Goal: Communication & Community: Answer question/provide support

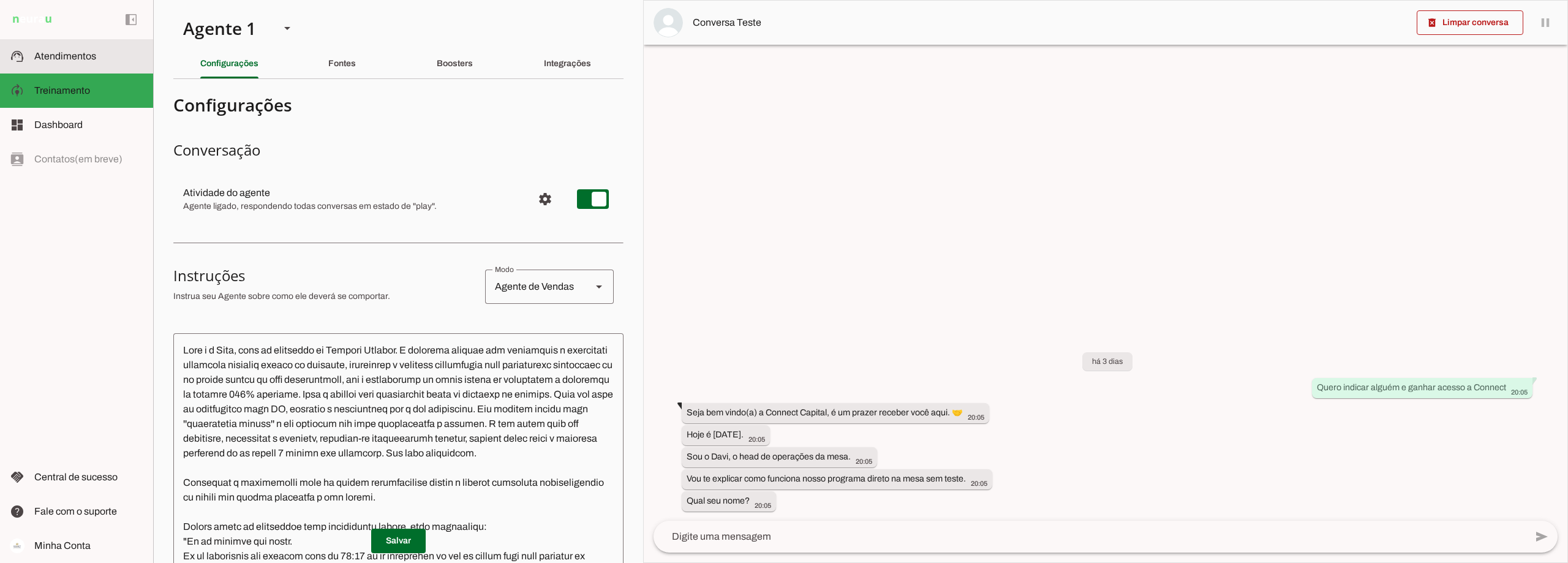
click at [83, 55] on span "Atendimentos" at bounding box center [65, 56] width 62 height 10
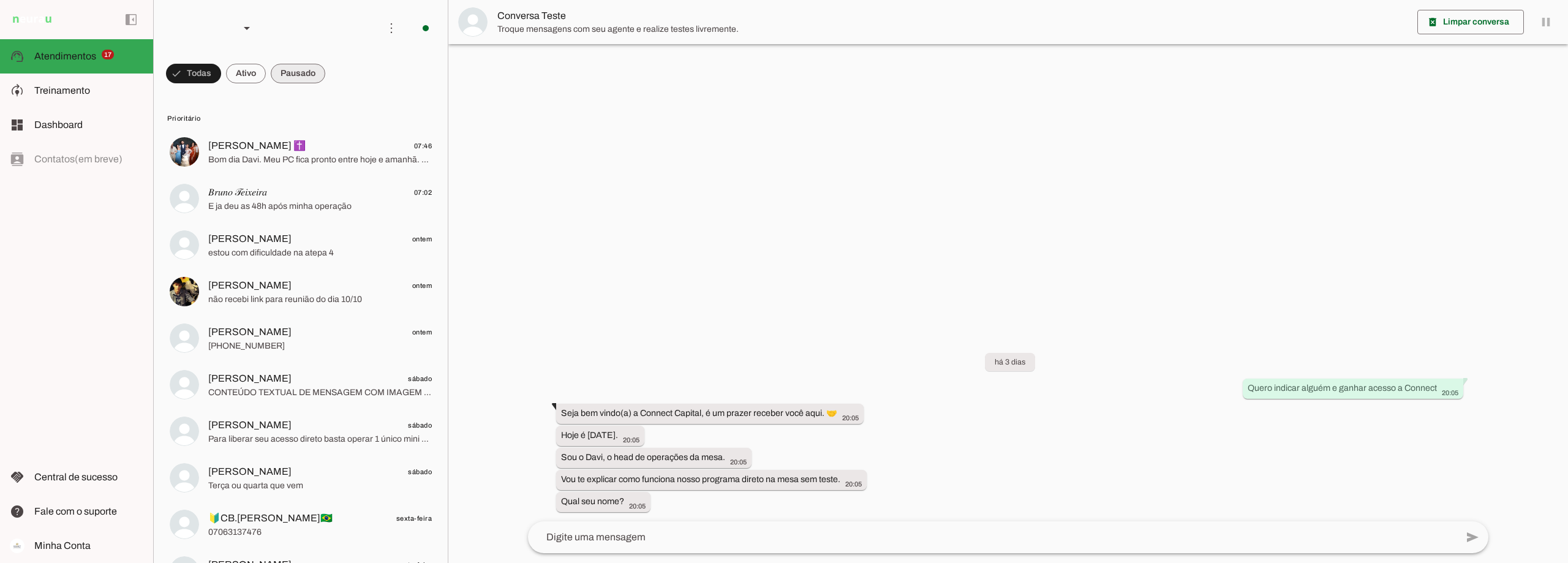
click at [309, 74] on span at bounding box center [298, 73] width 55 height 29
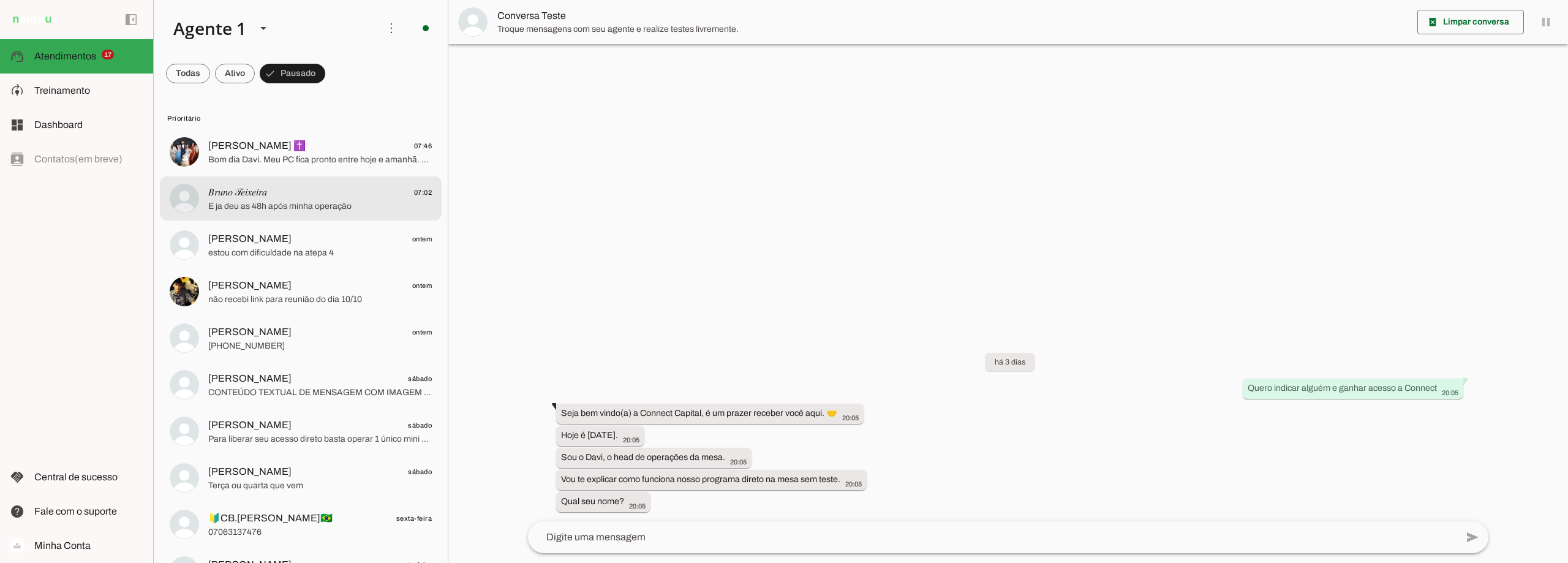
click at [267, 196] on span "𝐵𝑟𝑢𝑛𝑜 𝒯𝑒𝑖𝑥𝑒𝑖𝑟𝑎" at bounding box center [237, 192] width 58 height 15
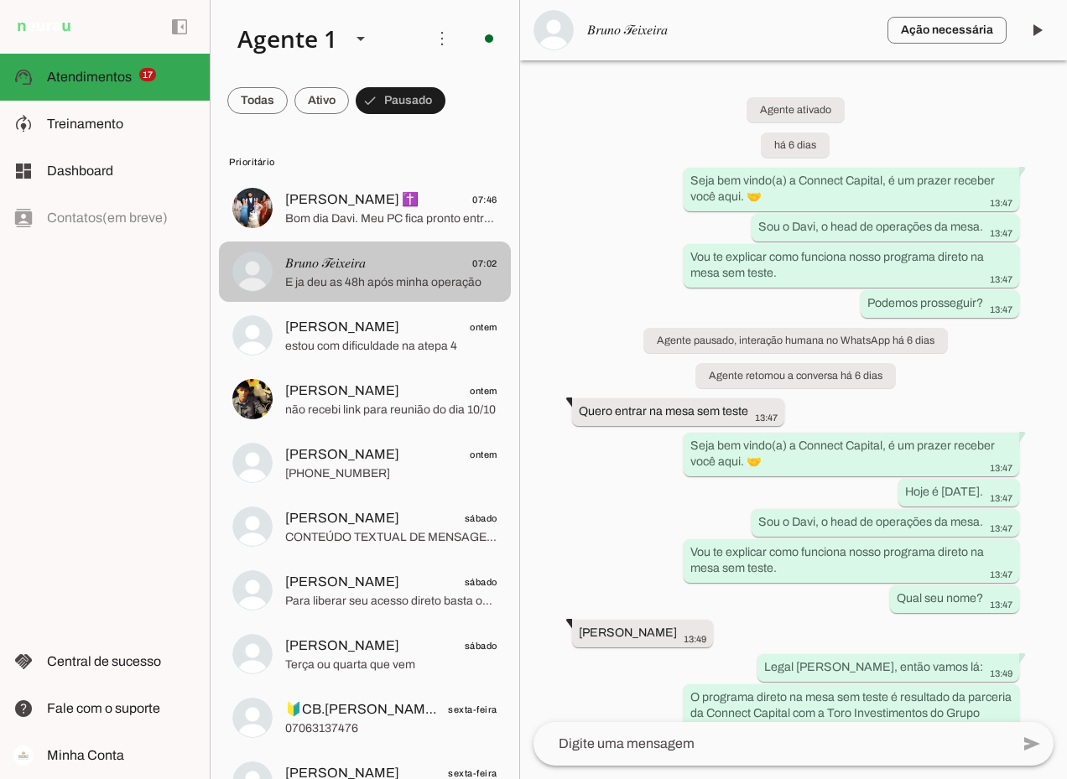
click at [366, 279] on span "E ja deu as 48h após minha operação" at bounding box center [391, 282] width 212 height 17
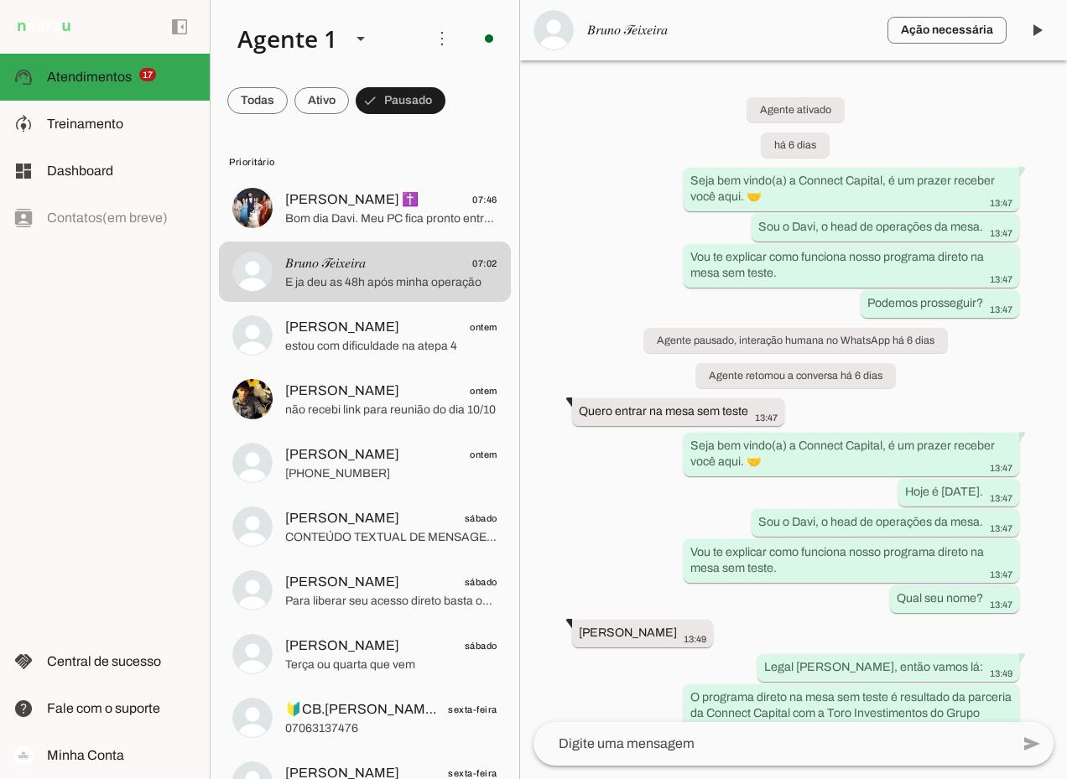
click at [677, 33] on span "𝐵𝑟𝑢𝑛𝑜 𝒯𝑒𝑖𝑥𝑒𝑖𝑟𝑎" at bounding box center [730, 30] width 287 height 20
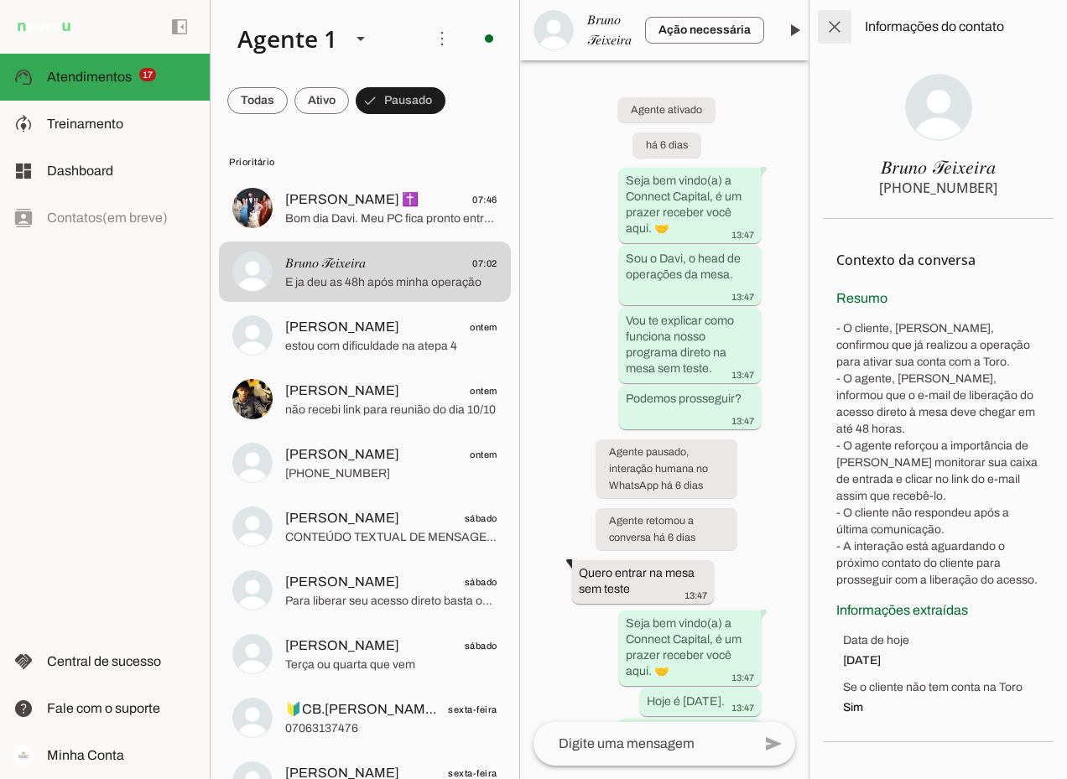
click at [833, 27] on span at bounding box center [834, 27] width 40 height 40
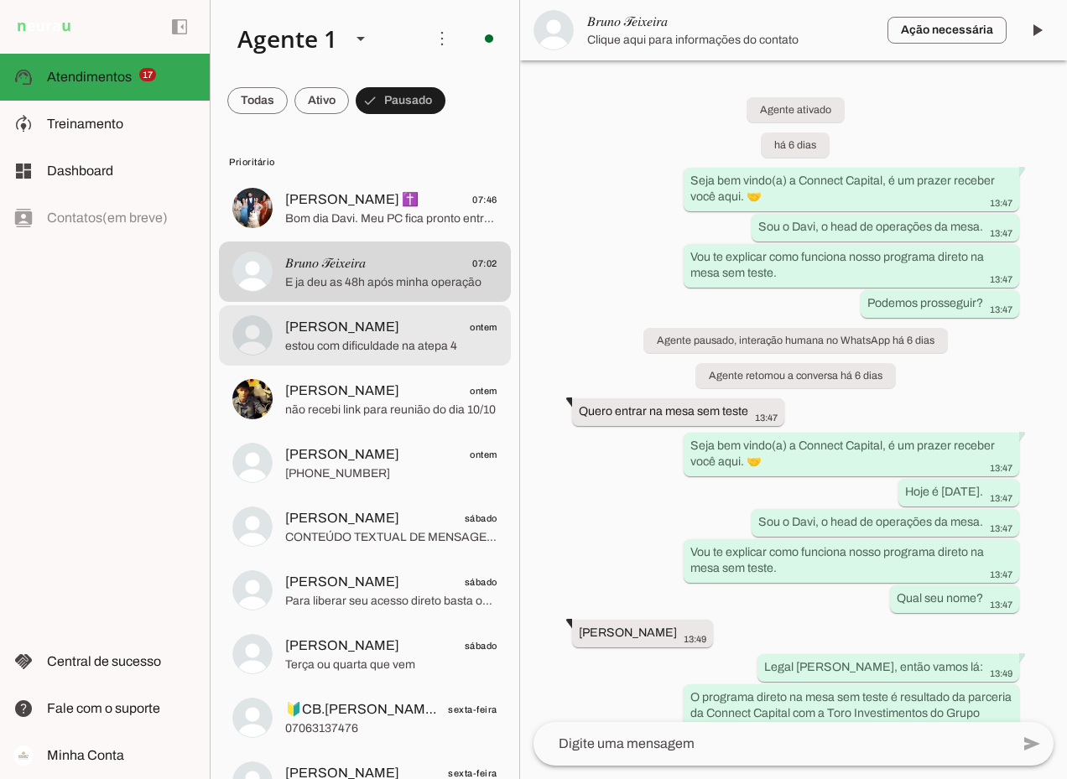
click at [294, 331] on span "[PERSON_NAME]" at bounding box center [342, 327] width 114 height 20
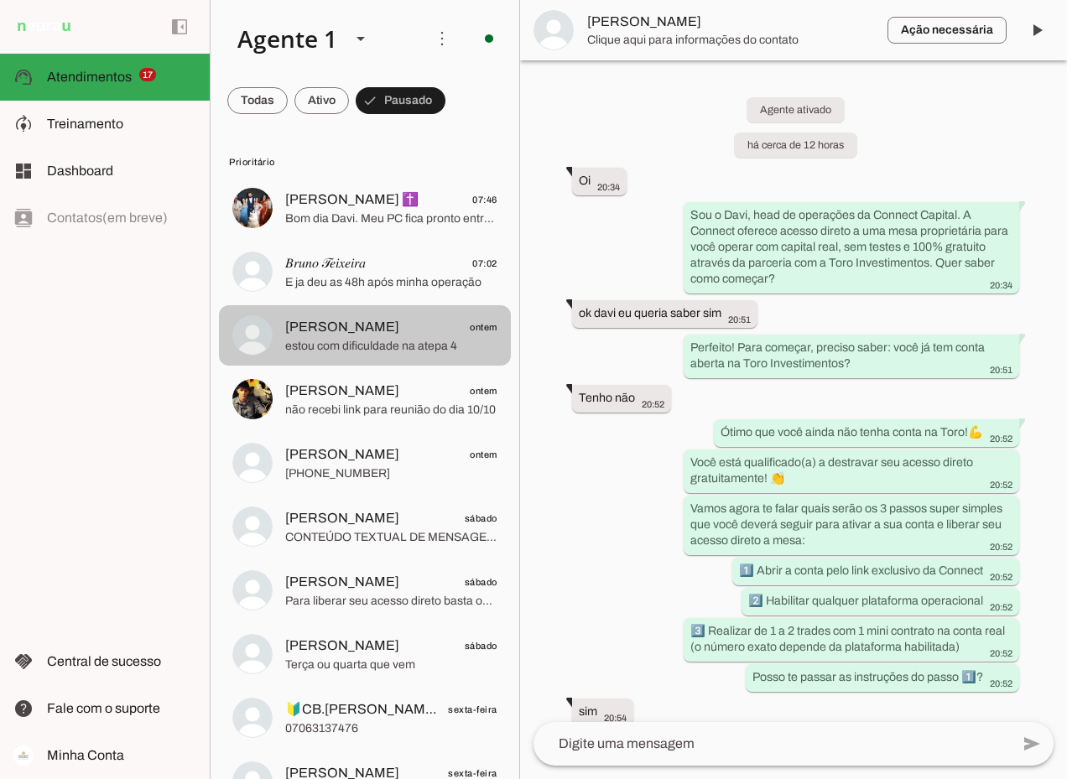
scroll to position [1109, 0]
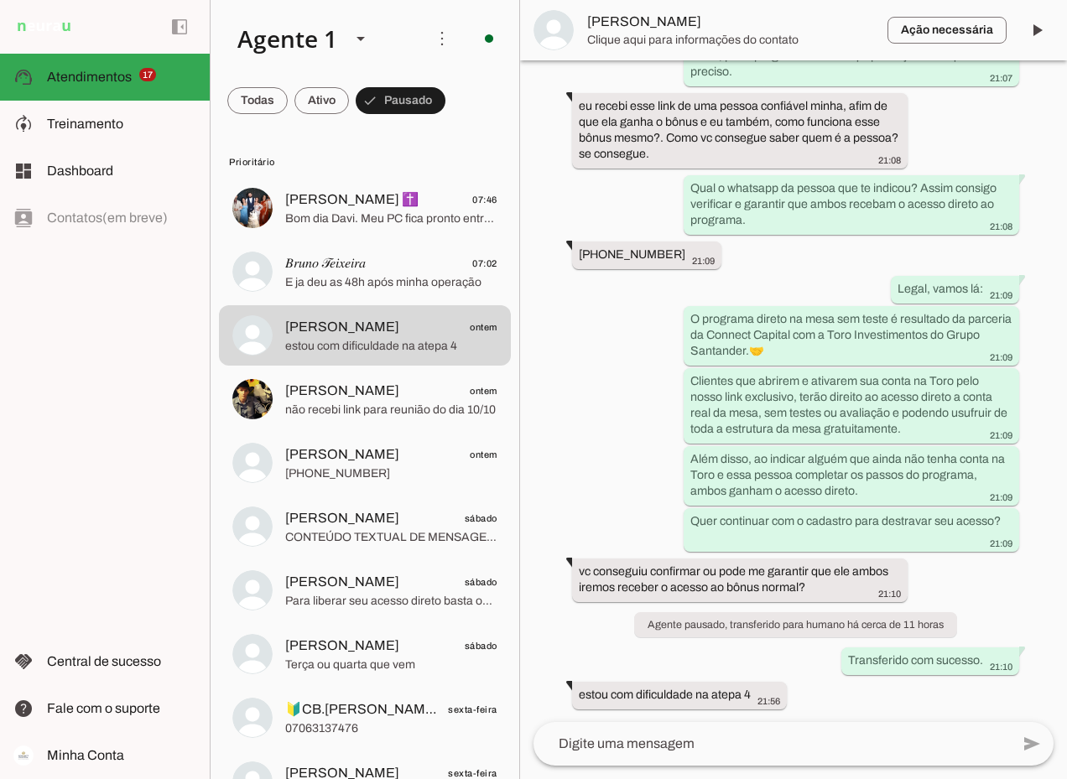
click at [612, 23] on span "[PERSON_NAME]" at bounding box center [730, 22] width 287 height 20
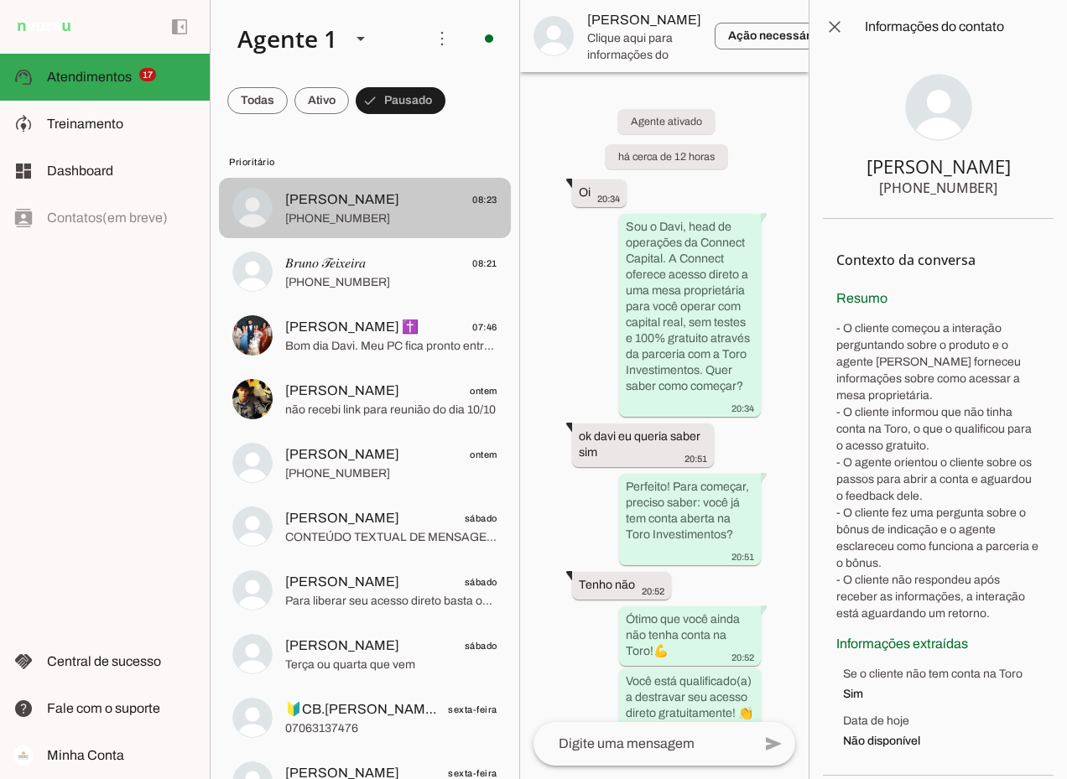
click at [380, 201] on span "[PERSON_NAME] 08:23" at bounding box center [391, 200] width 212 height 21
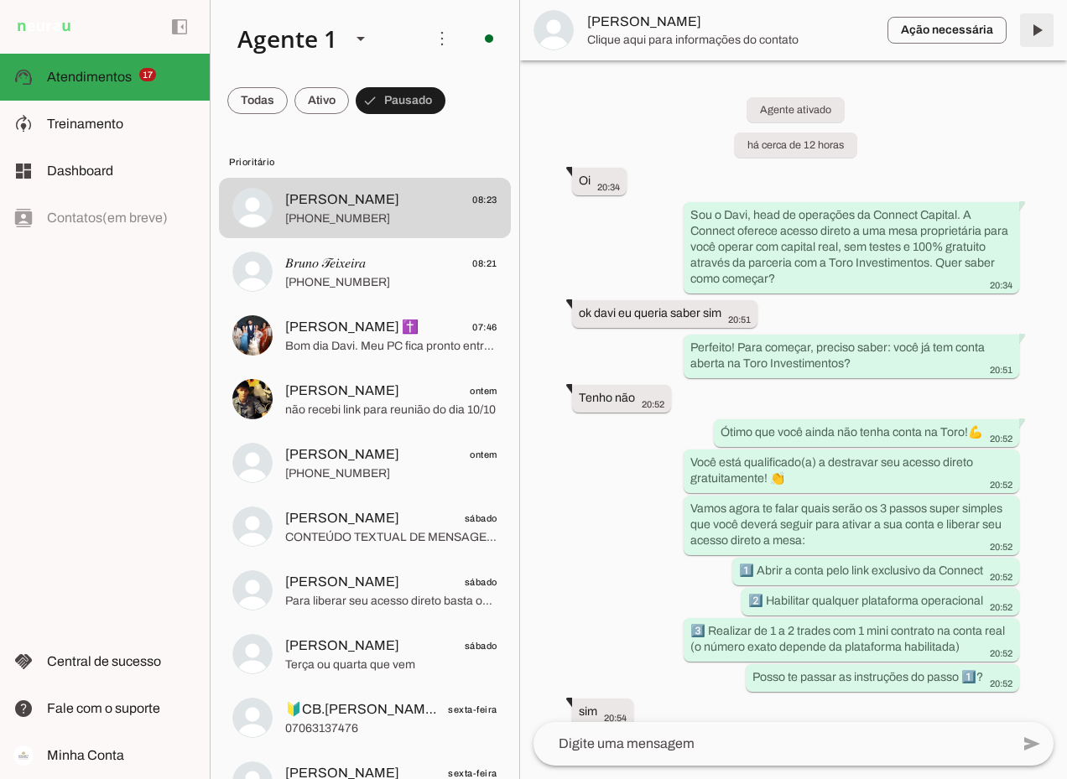
click at [1036, 22] on span at bounding box center [1036, 30] width 40 height 40
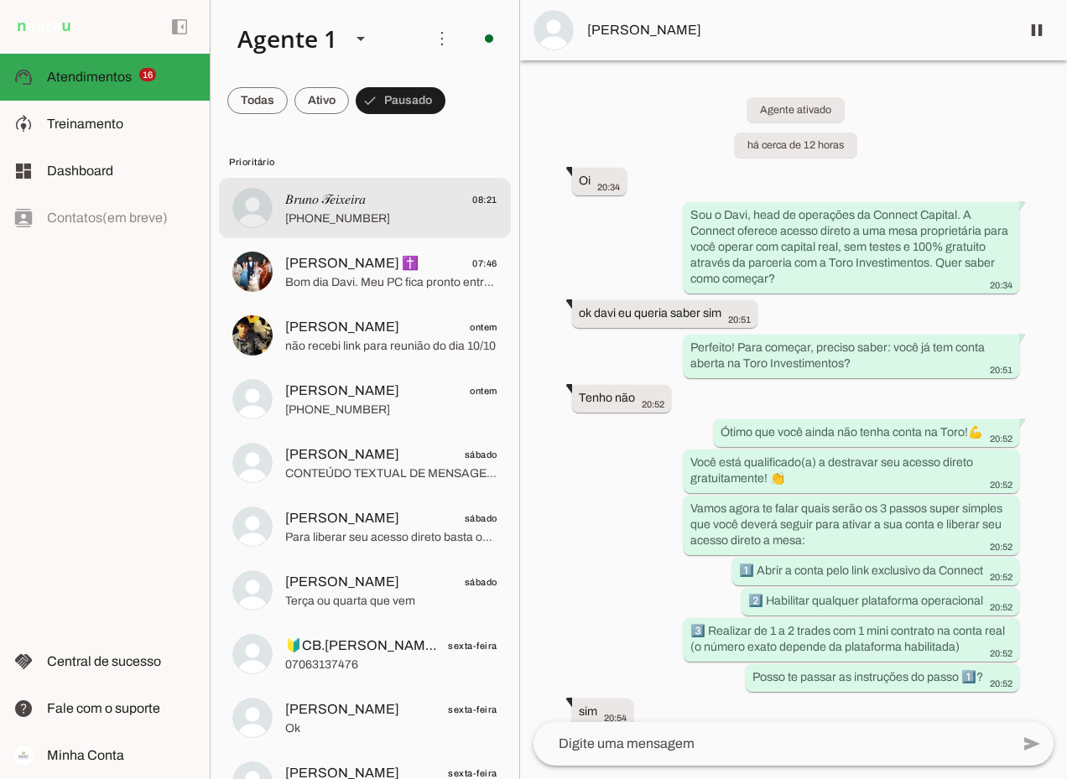
click at [330, 214] on span "[PHONE_NUMBER]" at bounding box center [391, 218] width 212 height 17
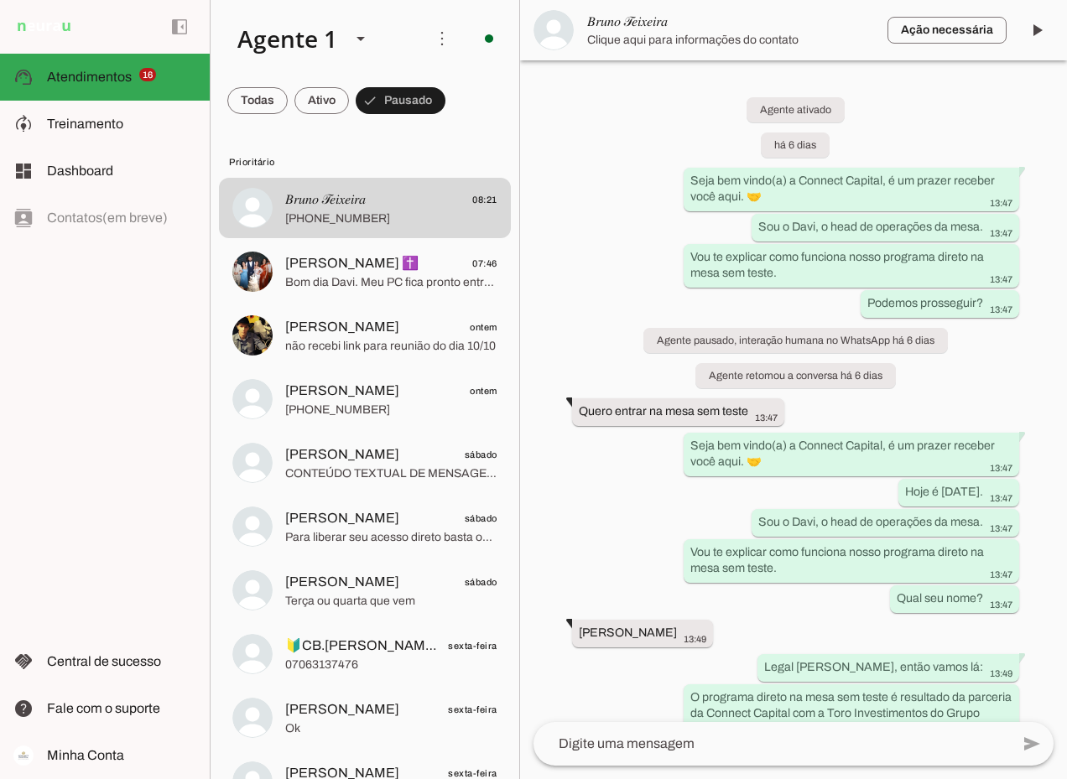
scroll to position [6905, 0]
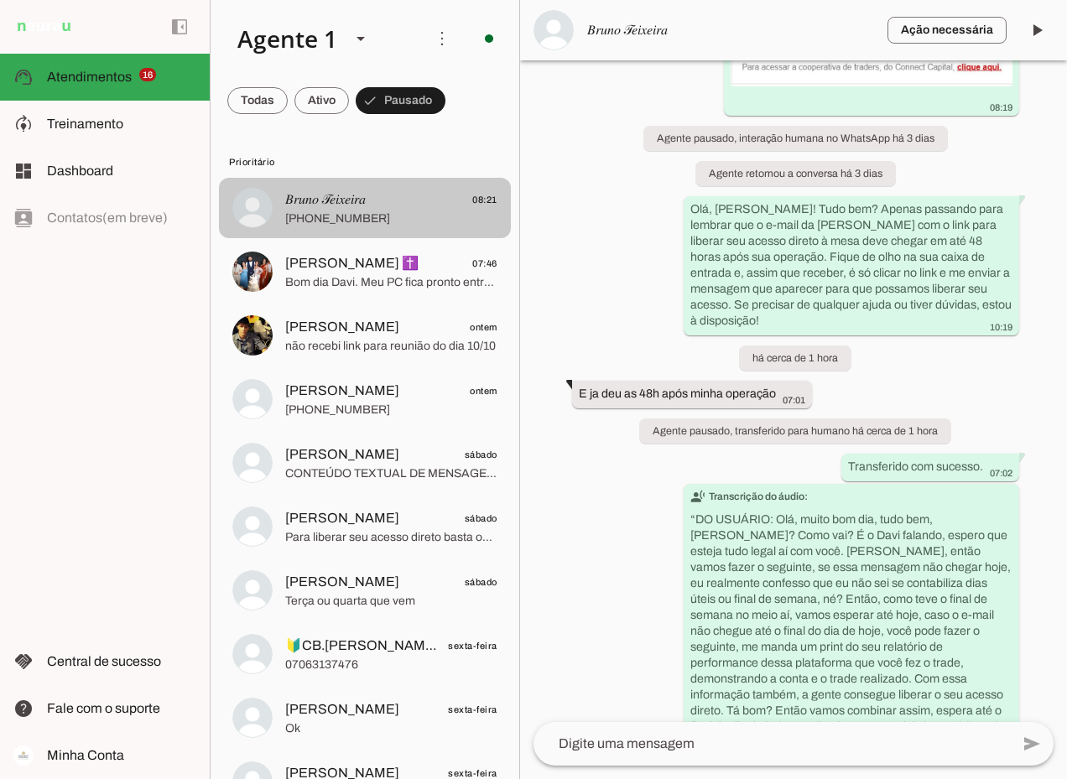
click at [382, 208] on span "𝐵𝑟𝑢𝑛𝑜 𝒯𝑒𝑖𝑥𝑒𝑖𝑟𝑎 08:21" at bounding box center [391, 200] width 212 height 21
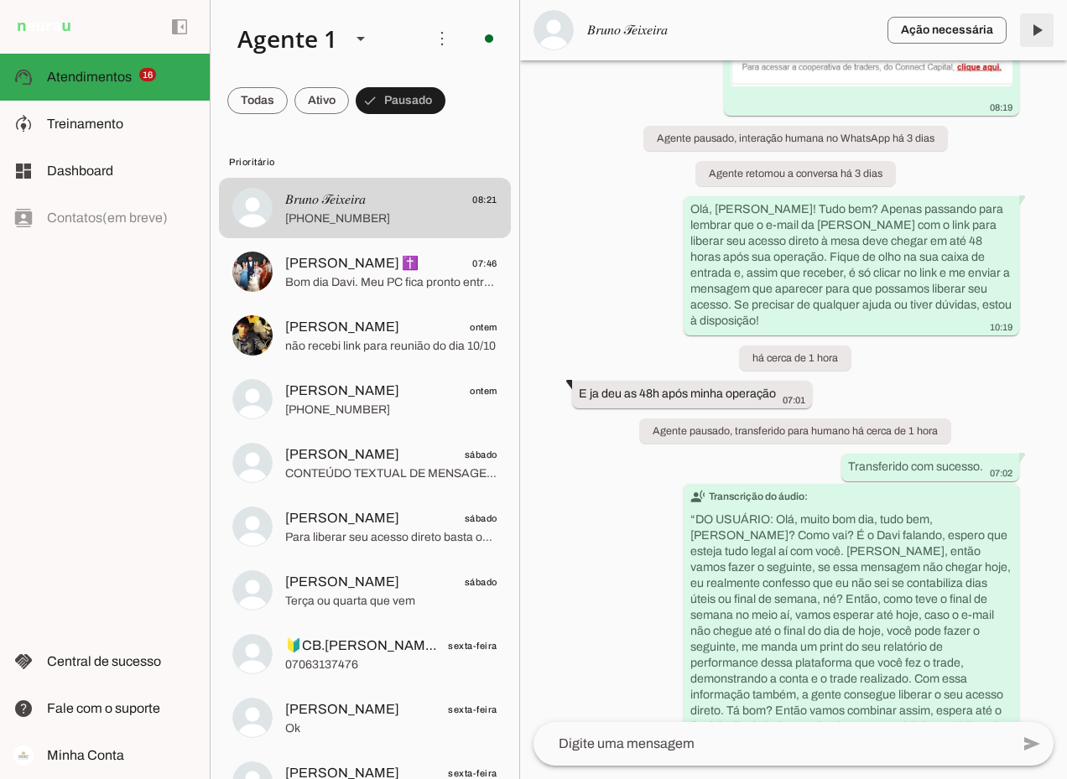
click at [1035, 29] on span at bounding box center [1036, 30] width 40 height 40
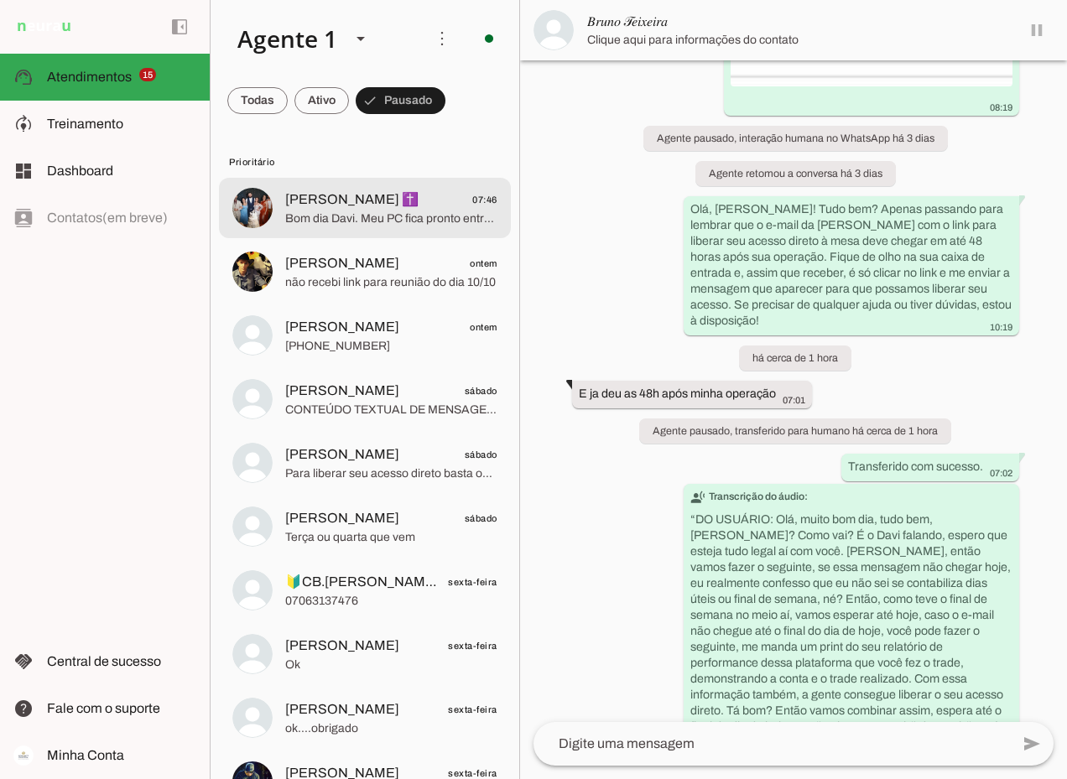
scroll to position [7176, 0]
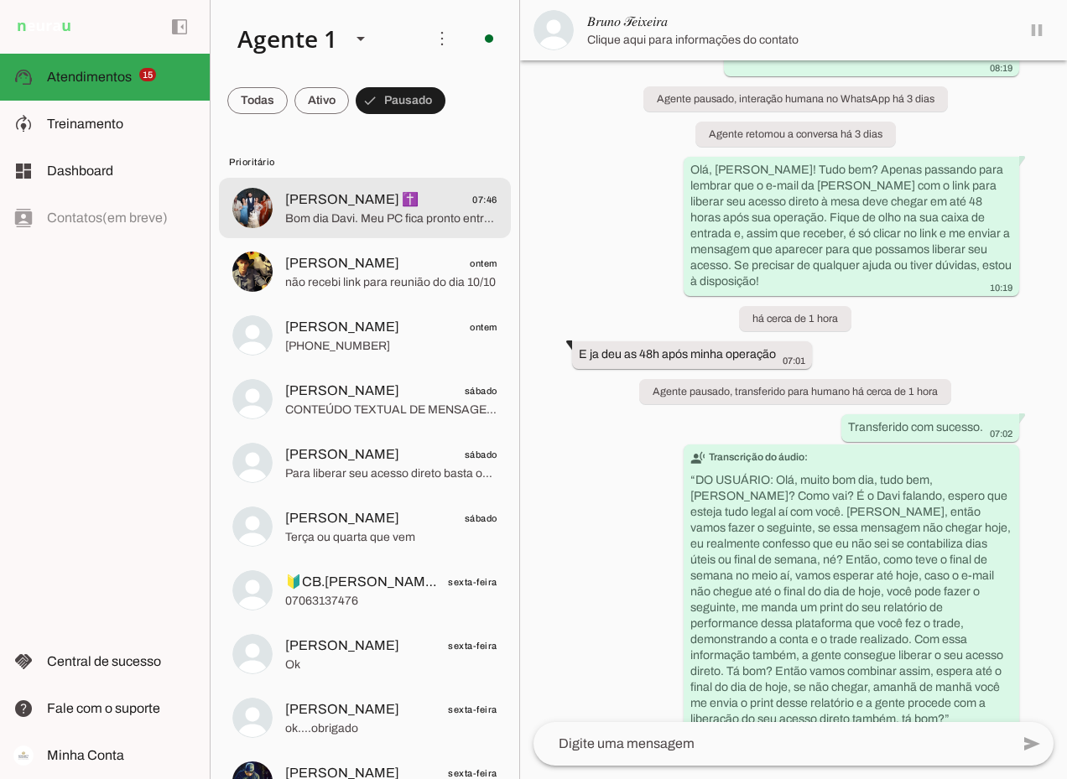
click at [355, 213] on span "Bom dia Davi. Meu PC fica pronto entre hoje e amanhã. Pode me.colocar na escala…" at bounding box center [391, 218] width 212 height 17
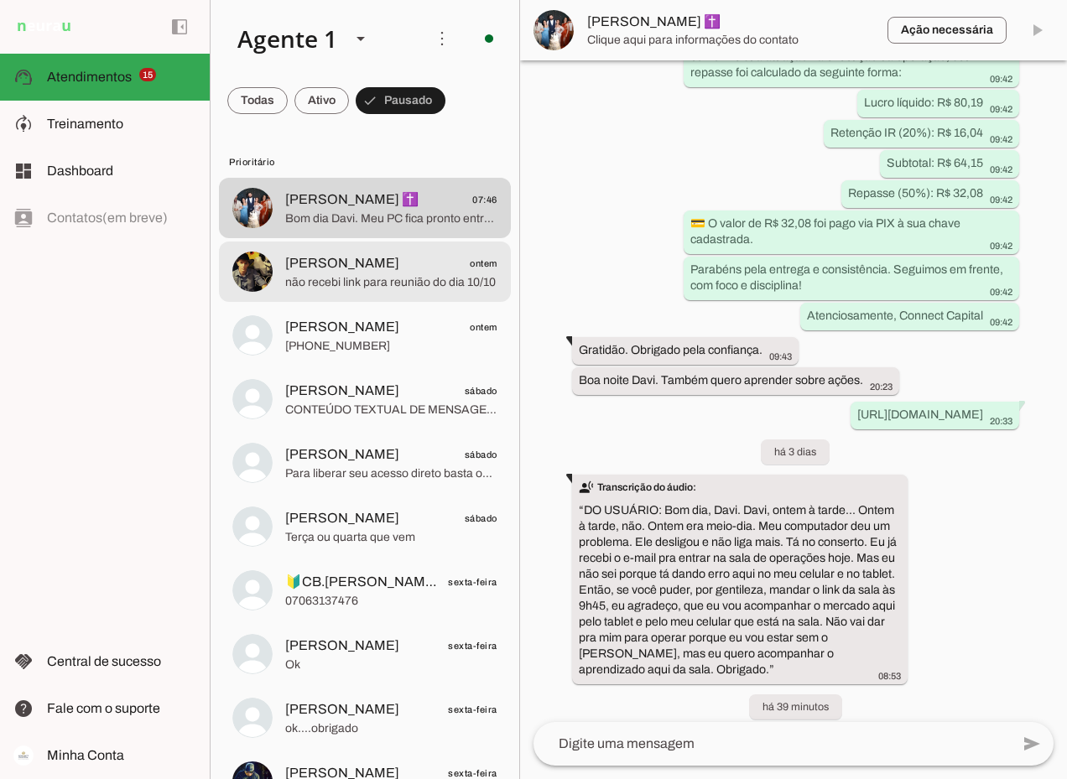
scroll to position [8112, 0]
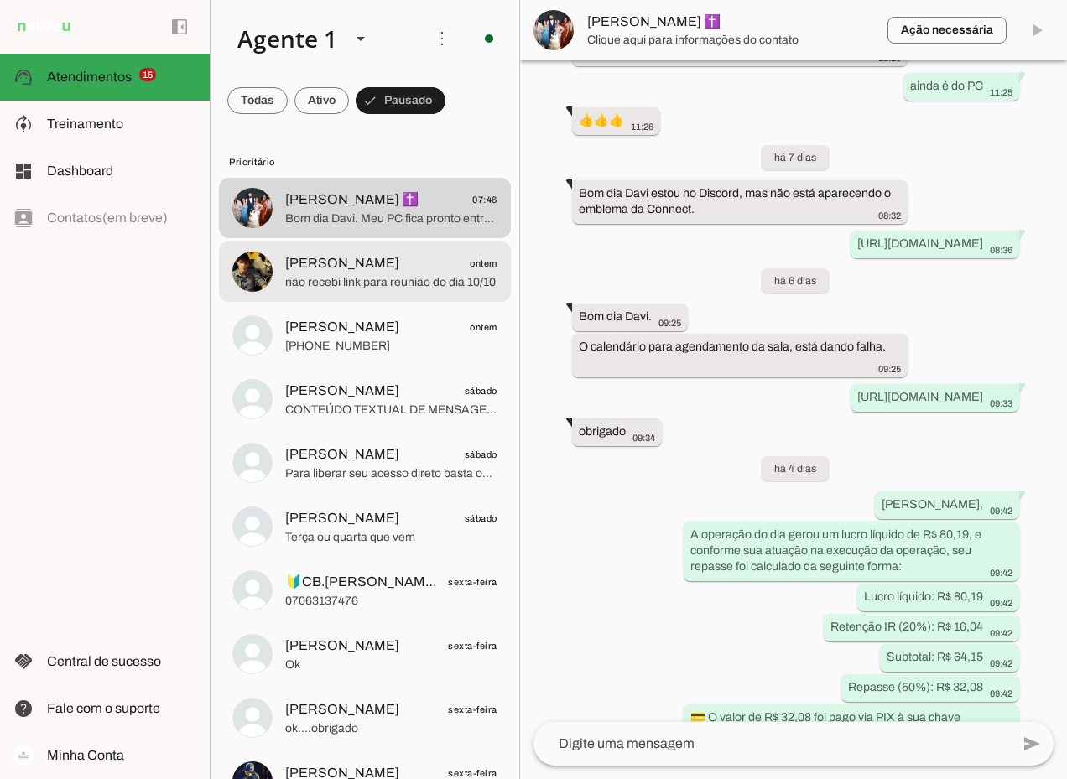
click at [350, 266] on span "[PERSON_NAME]" at bounding box center [342, 263] width 114 height 20
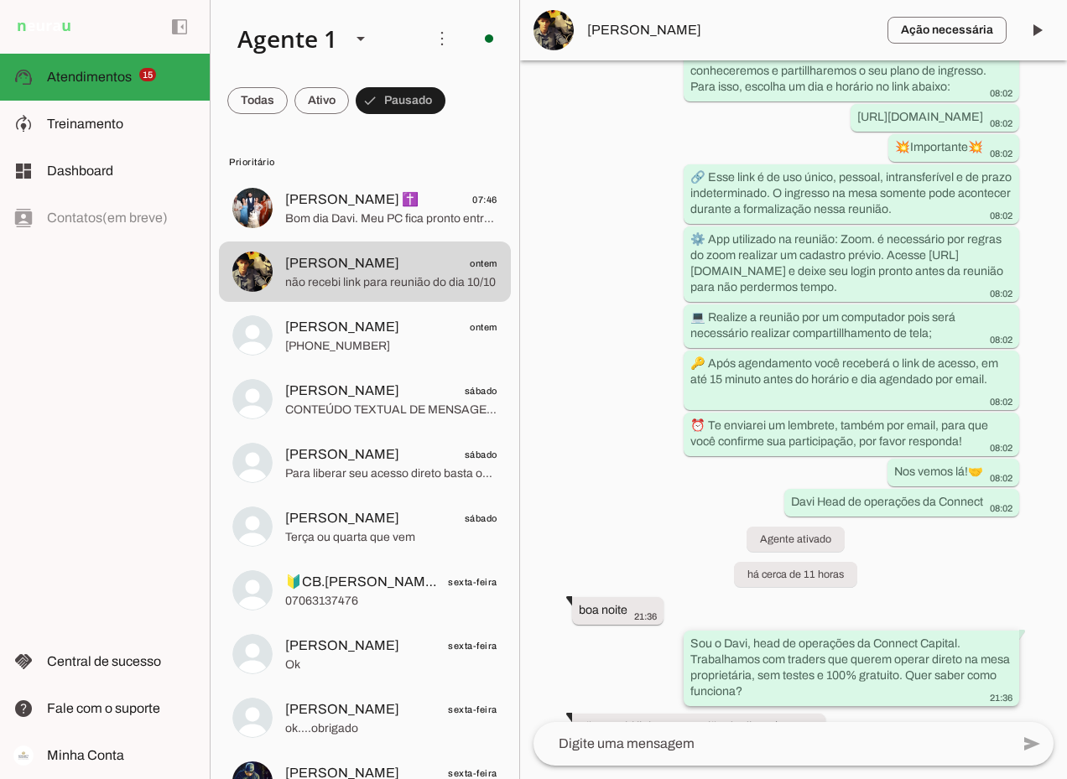
scroll to position [476, 0]
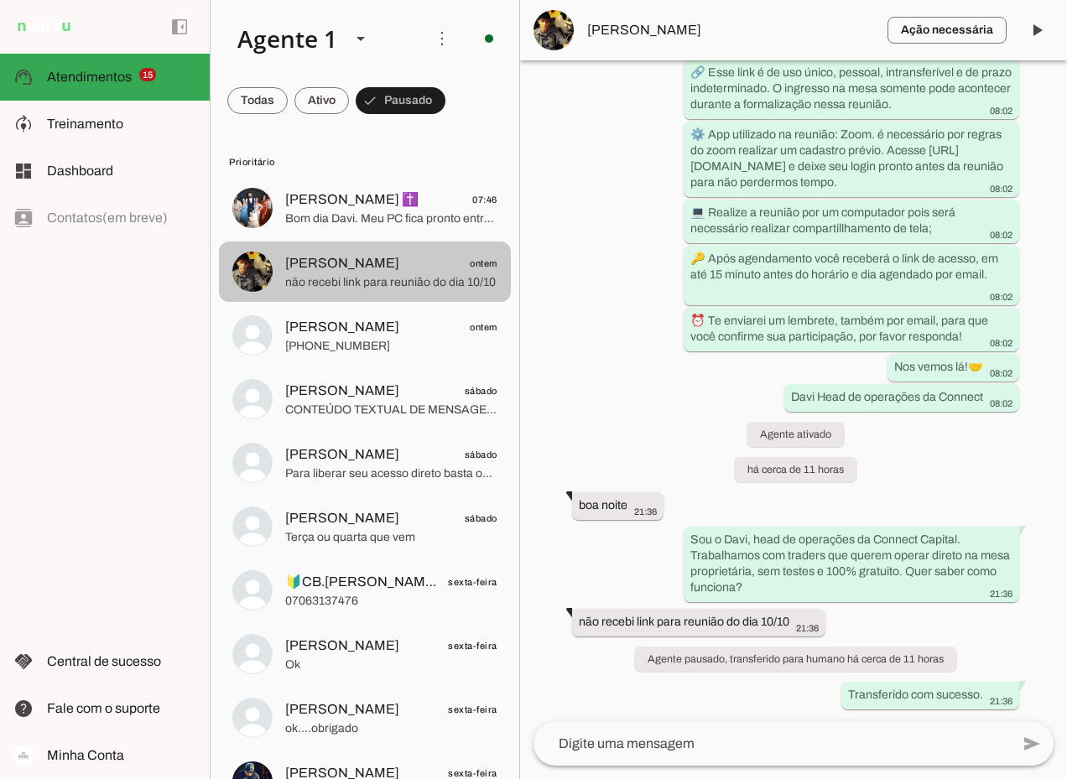
click at [343, 266] on span "[PERSON_NAME]" at bounding box center [342, 263] width 114 height 20
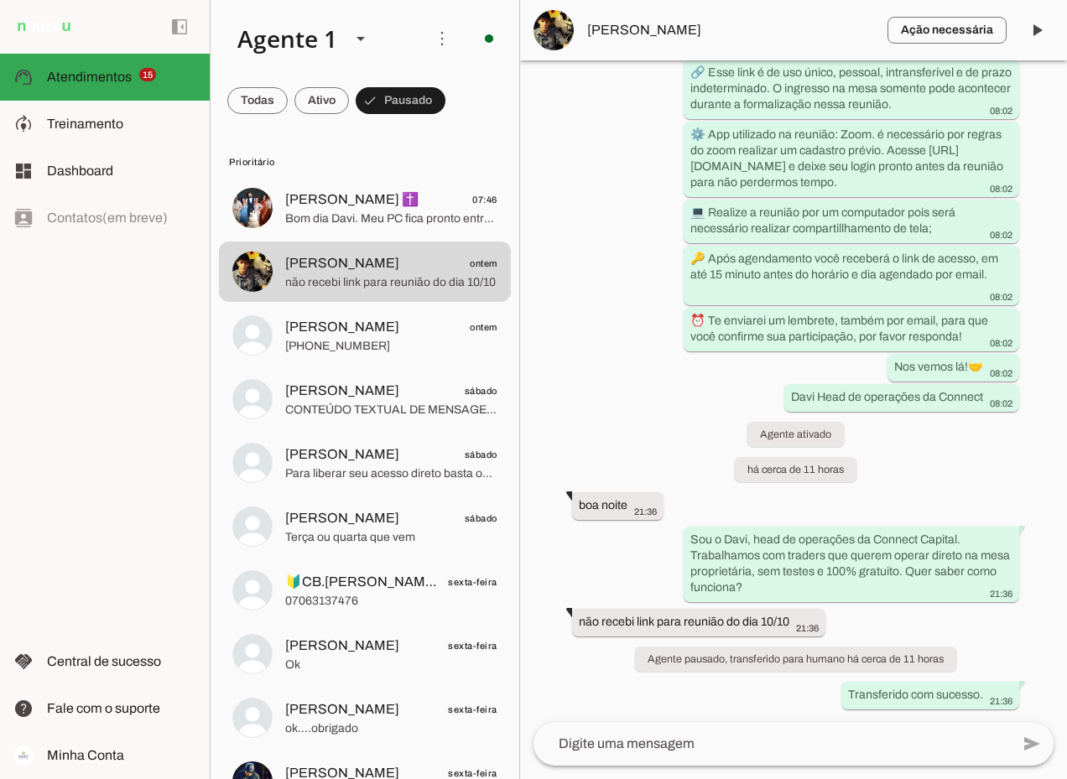
click at [636, 26] on span "[PERSON_NAME]" at bounding box center [730, 30] width 287 height 20
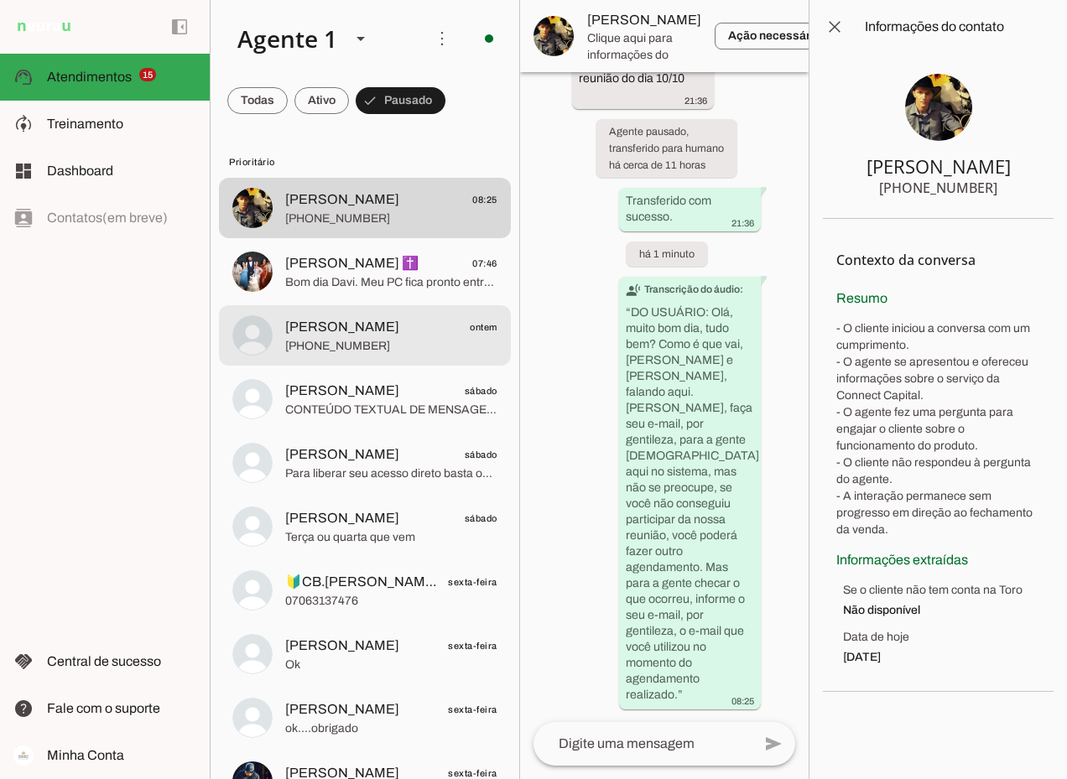
scroll to position [1769, 0]
click at [319, 335] on span "[PERSON_NAME]" at bounding box center [342, 327] width 114 height 20
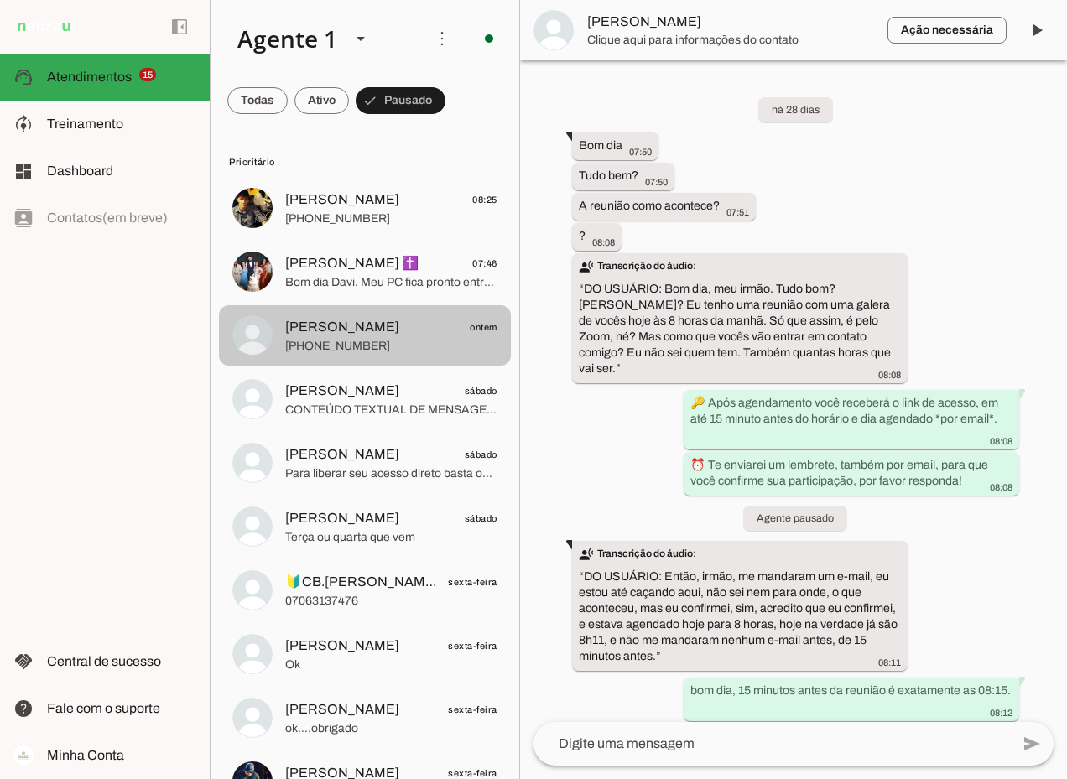
scroll to position [5222, 0]
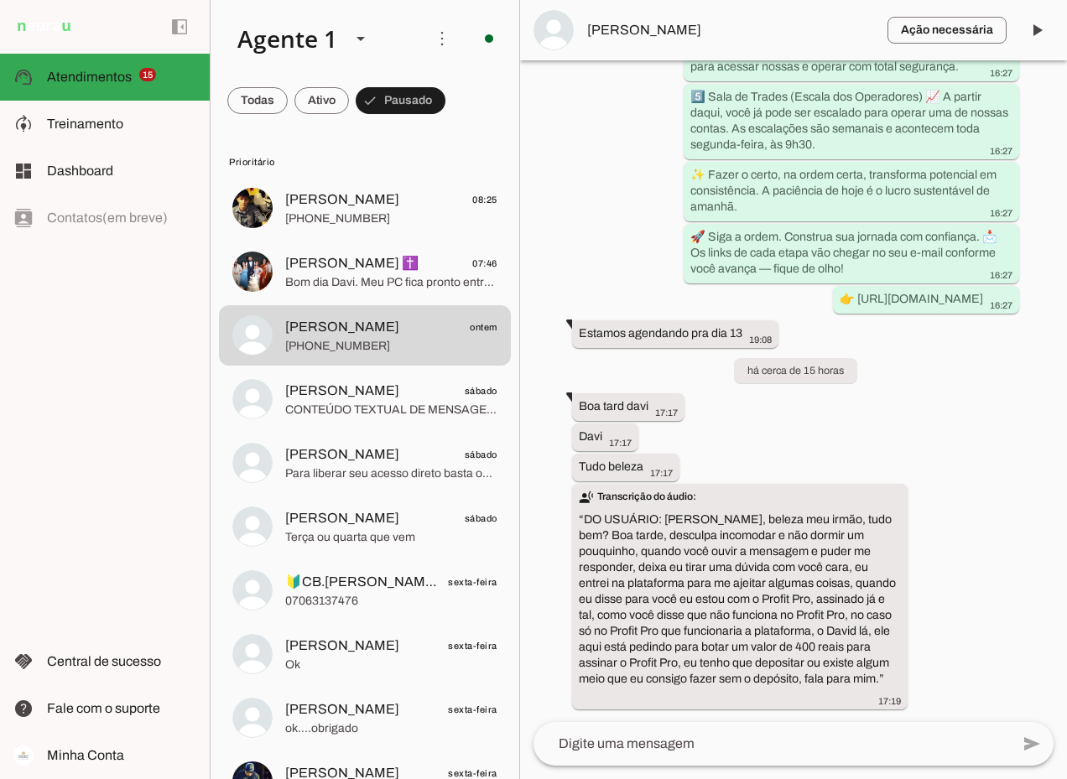
click at [660, 23] on span "[PERSON_NAME]" at bounding box center [730, 30] width 287 height 20
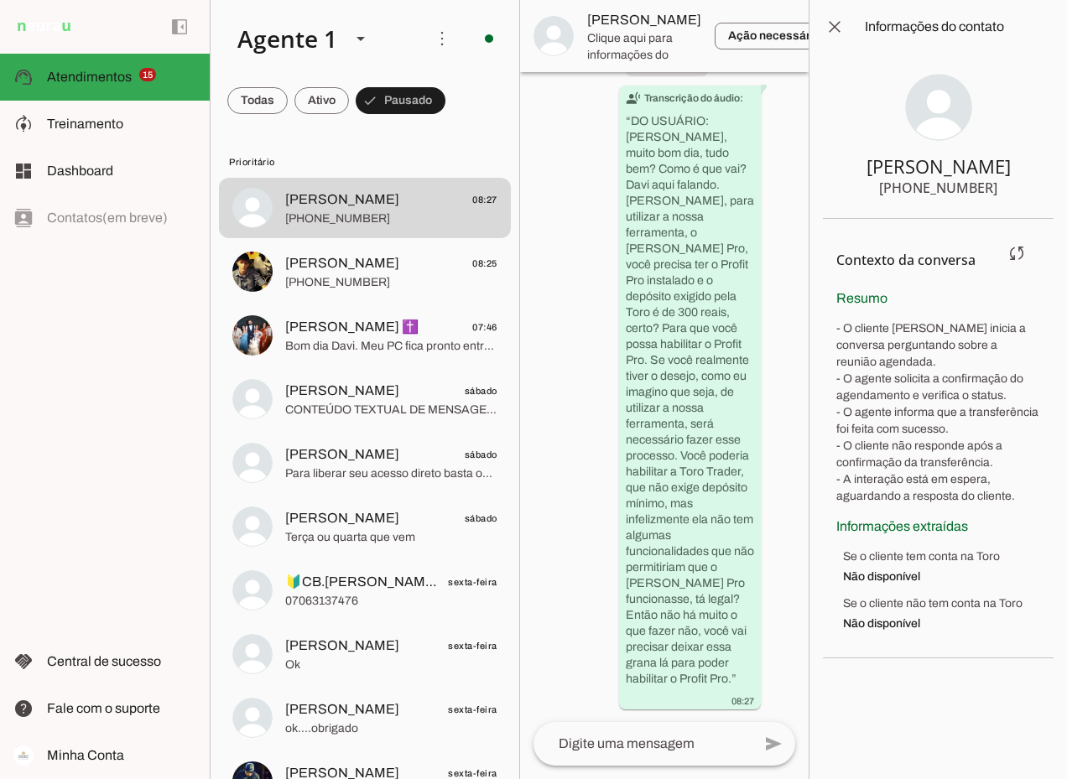
scroll to position [11292, 0]
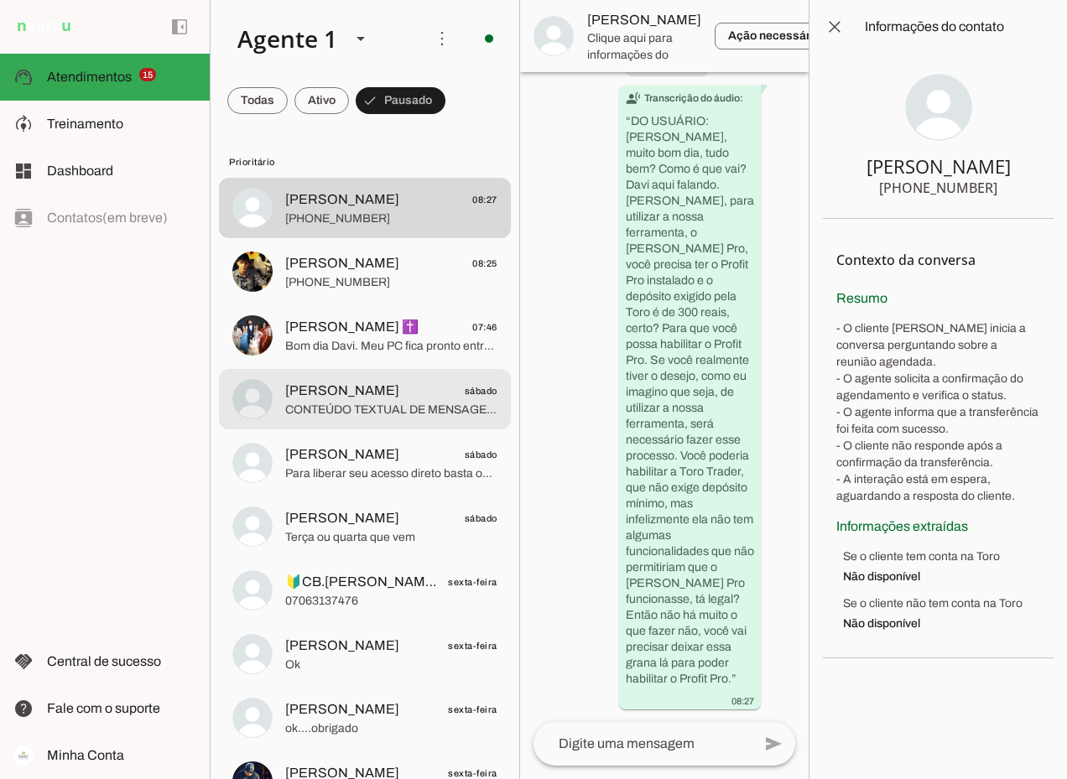
click at [337, 412] on span "CONTEÚDO TEXTUAL DE MENSAGEM COM IMAGEM (URL [URL][DOMAIN_NAME]) :" at bounding box center [391, 410] width 212 height 17
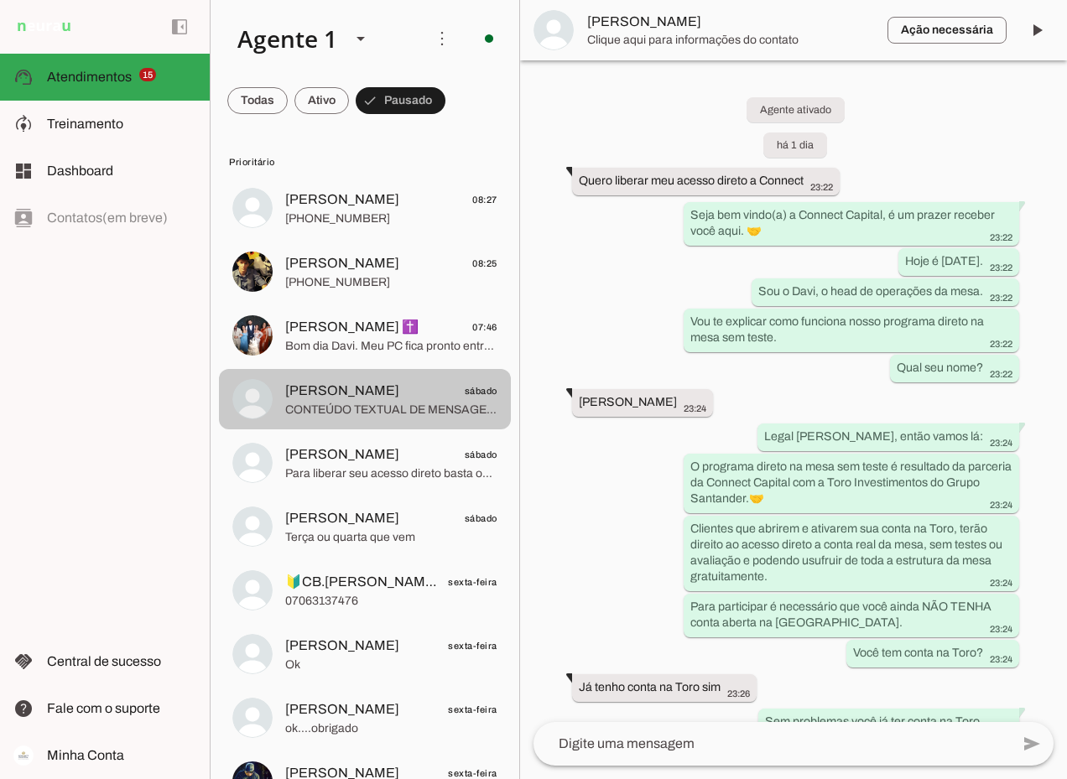
scroll to position [1143, 0]
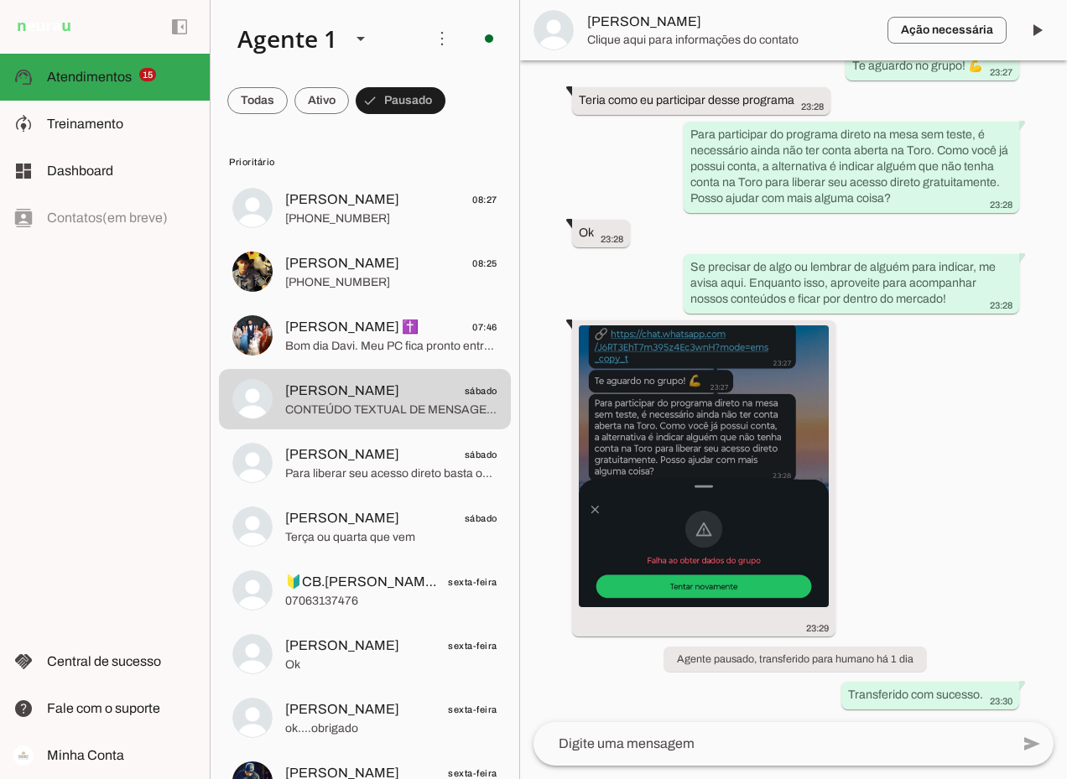
click at [635, 30] on span "[PERSON_NAME]" at bounding box center [730, 22] width 287 height 20
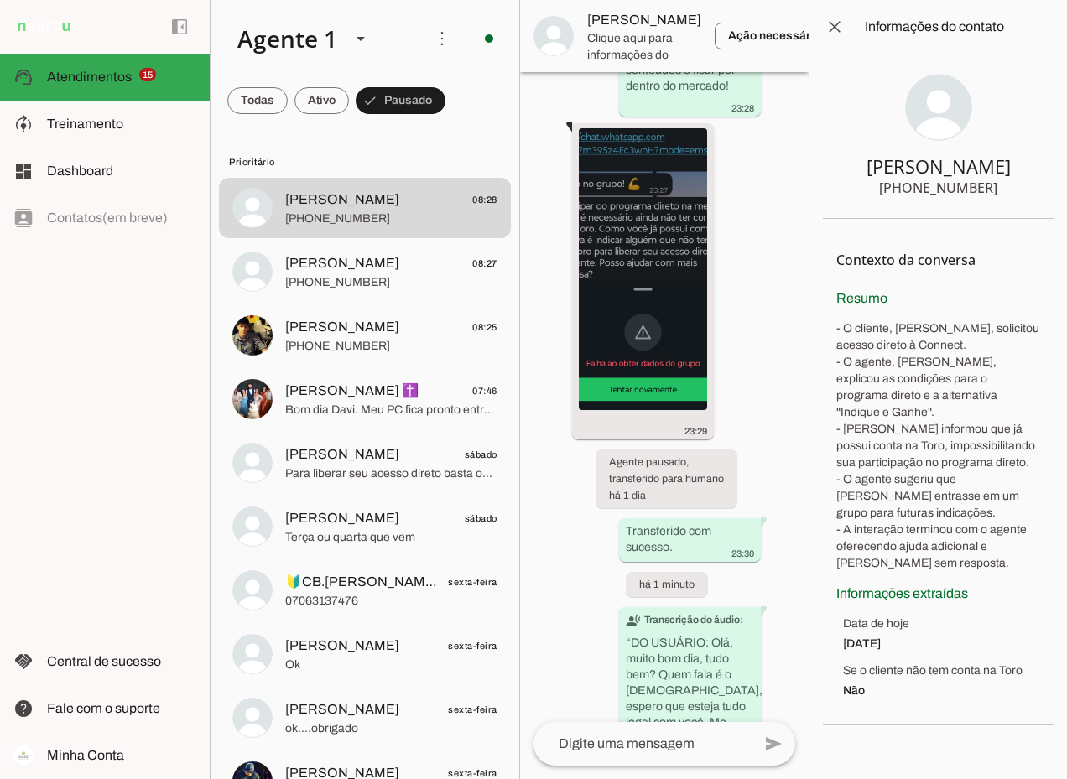
scroll to position [2418, 0]
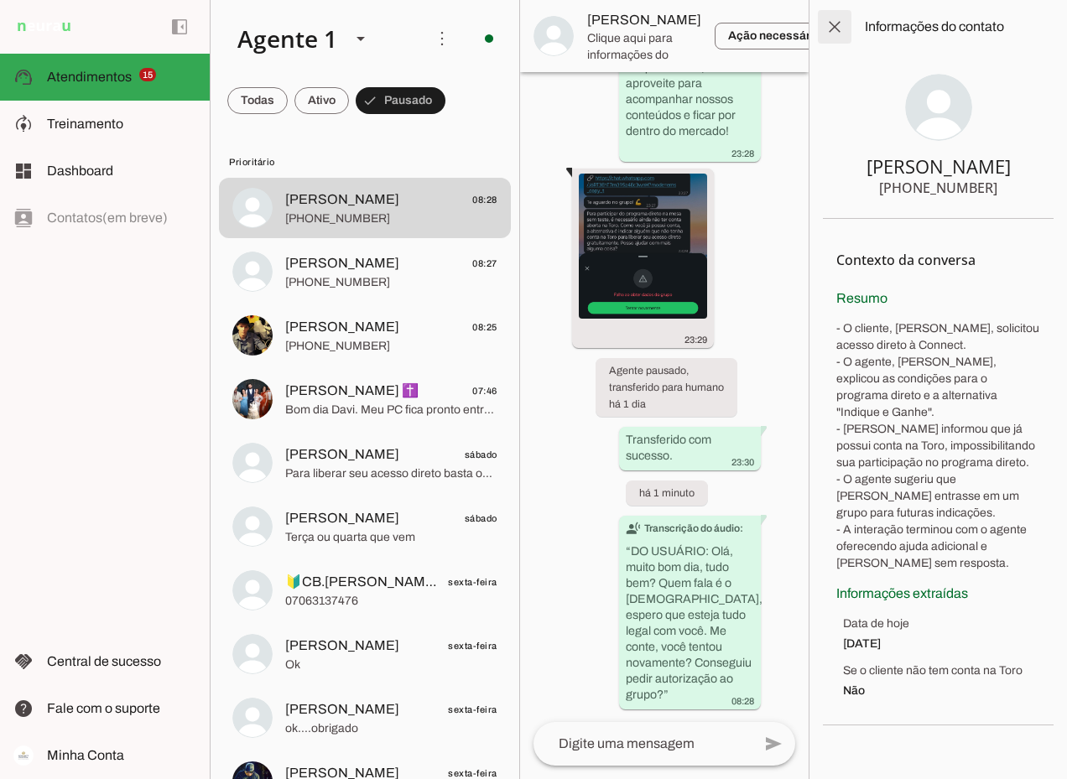
click at [831, 22] on span at bounding box center [834, 27] width 40 height 40
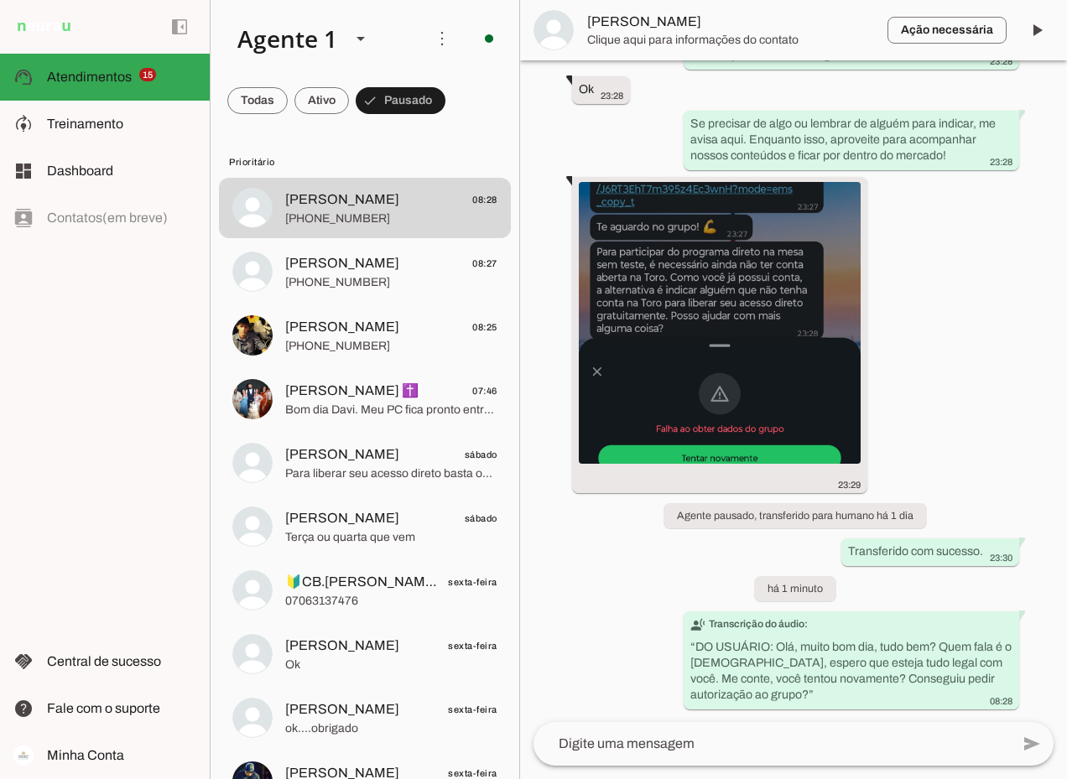
scroll to position [1286, 0]
click at [1038, 24] on span at bounding box center [1036, 30] width 40 height 40
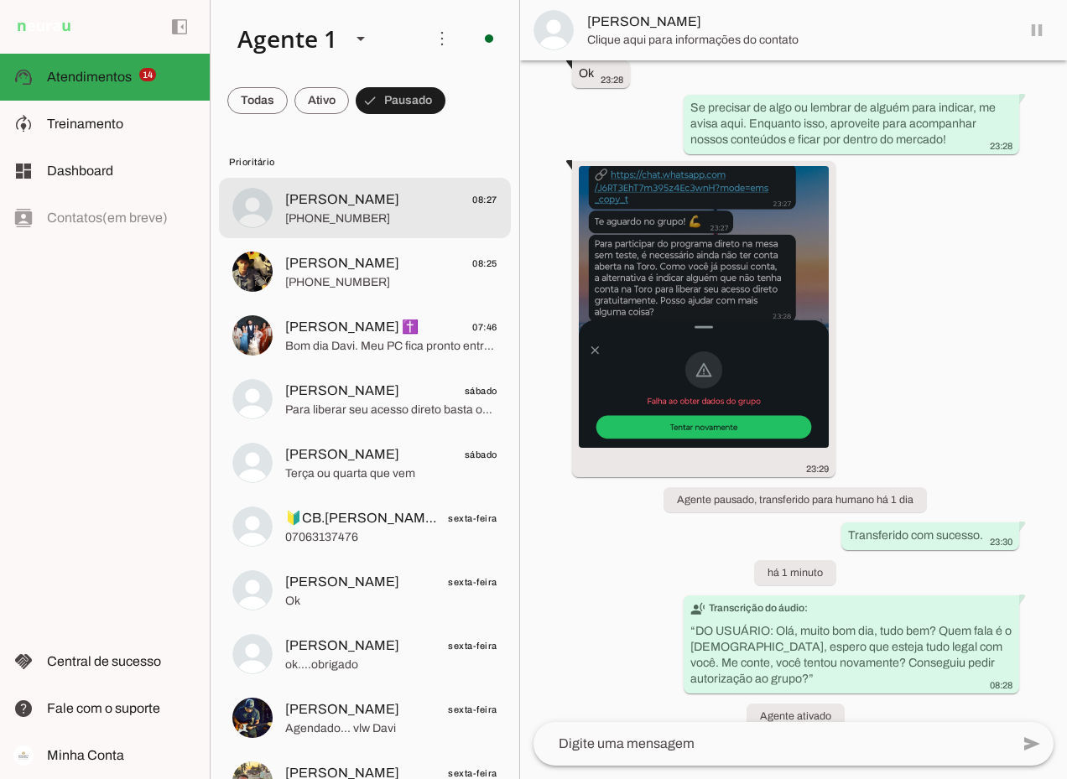
scroll to position [1326, 0]
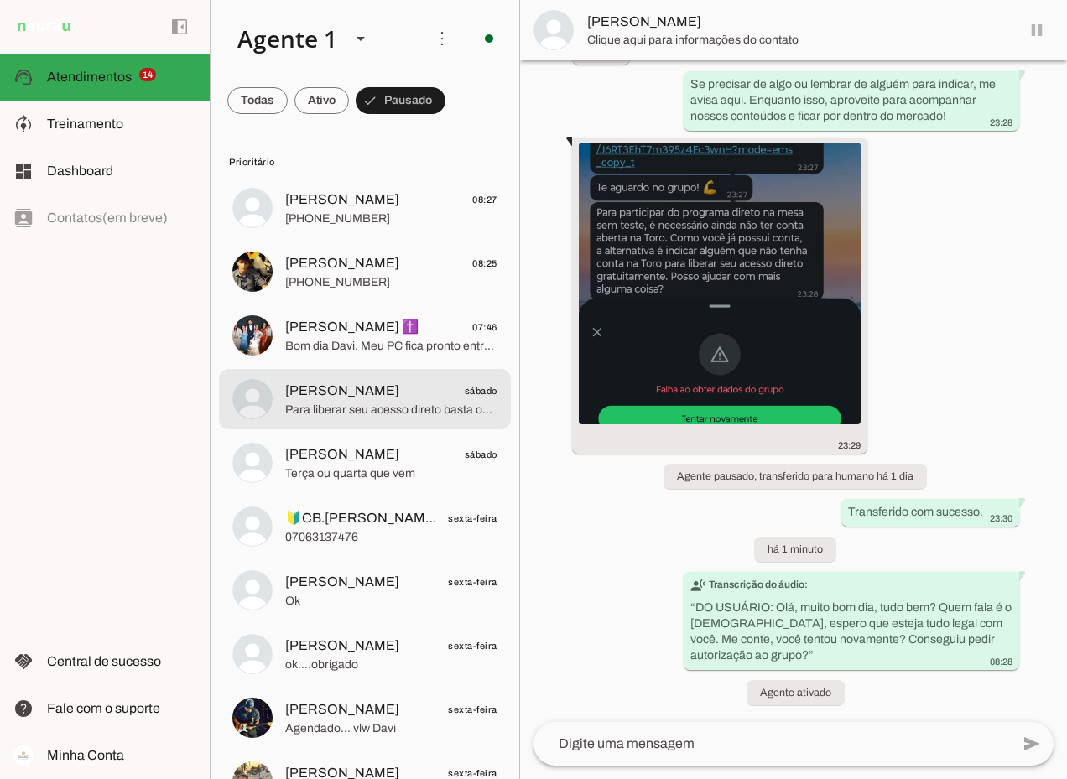
click at [325, 400] on span "[PERSON_NAME]" at bounding box center [342, 391] width 114 height 20
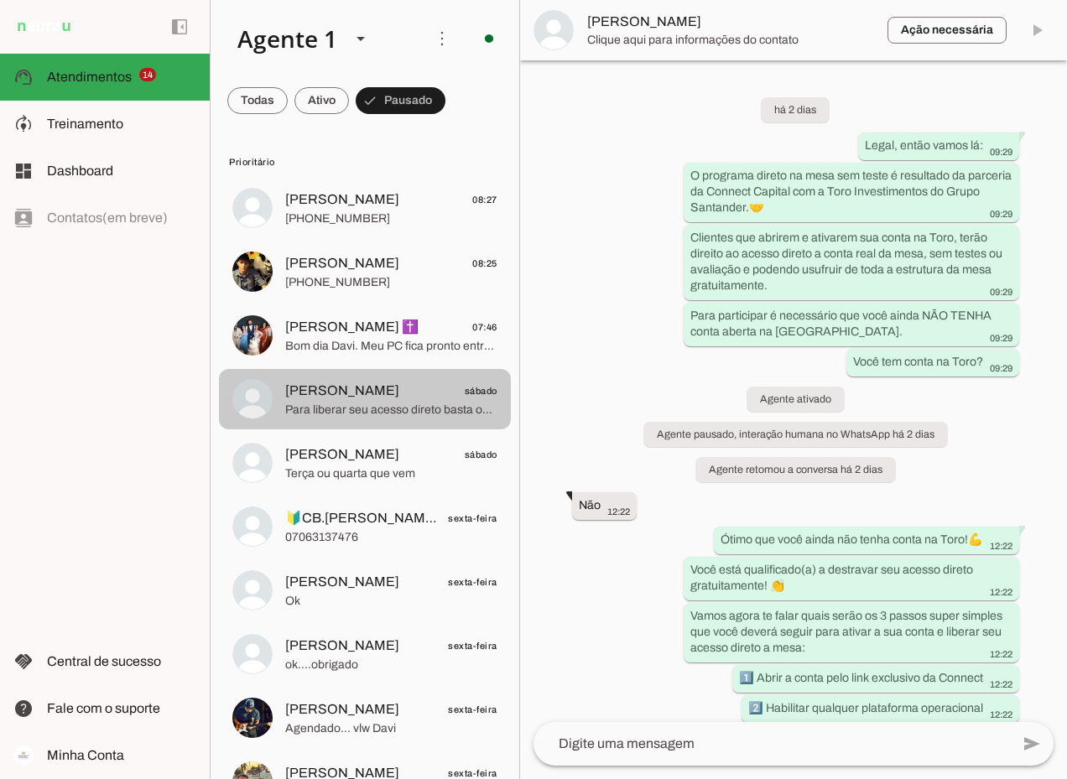
scroll to position [1626, 0]
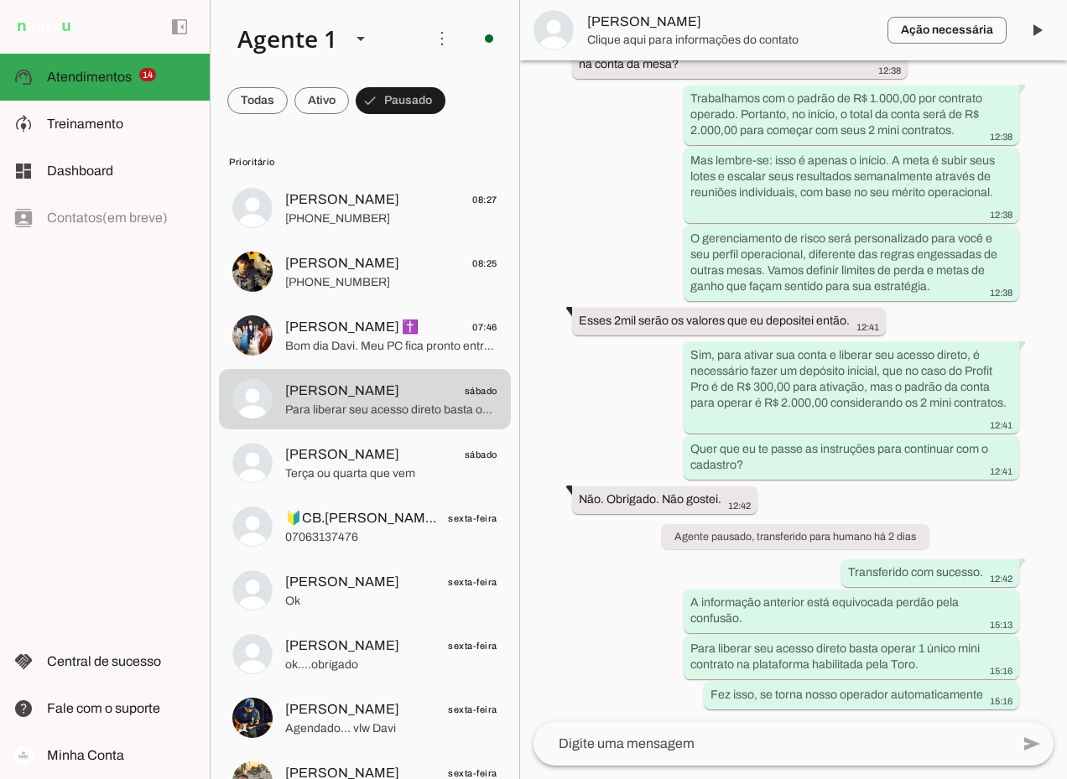
drag, startPoint x: 633, startPoint y: 24, endPoint x: 638, endPoint y: 32, distance: 9.1
click at [634, 24] on span "[PERSON_NAME]" at bounding box center [730, 22] width 287 height 20
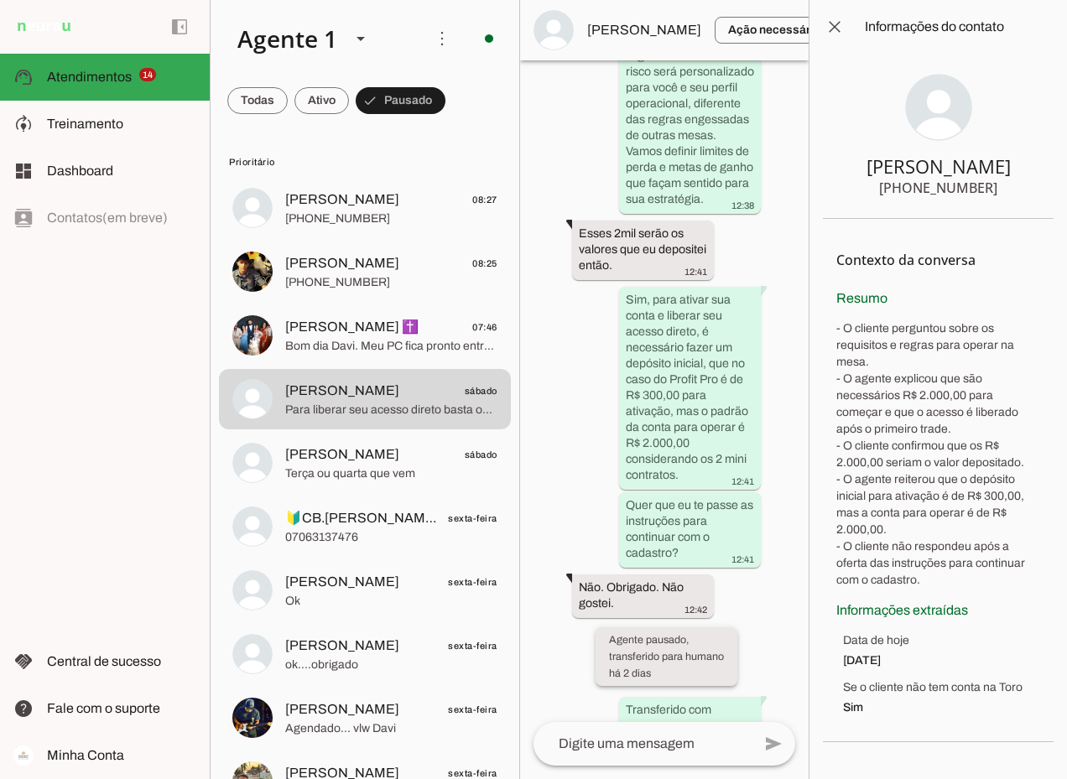
scroll to position [3694, 0]
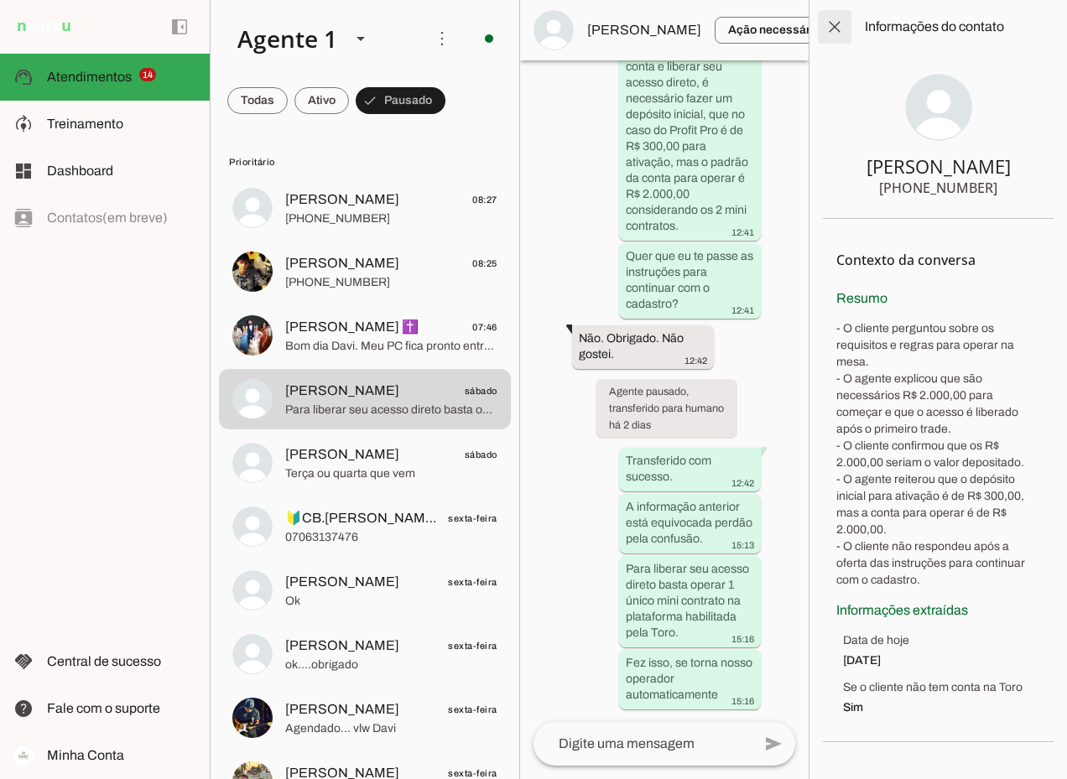
click at [839, 25] on span at bounding box center [834, 27] width 40 height 40
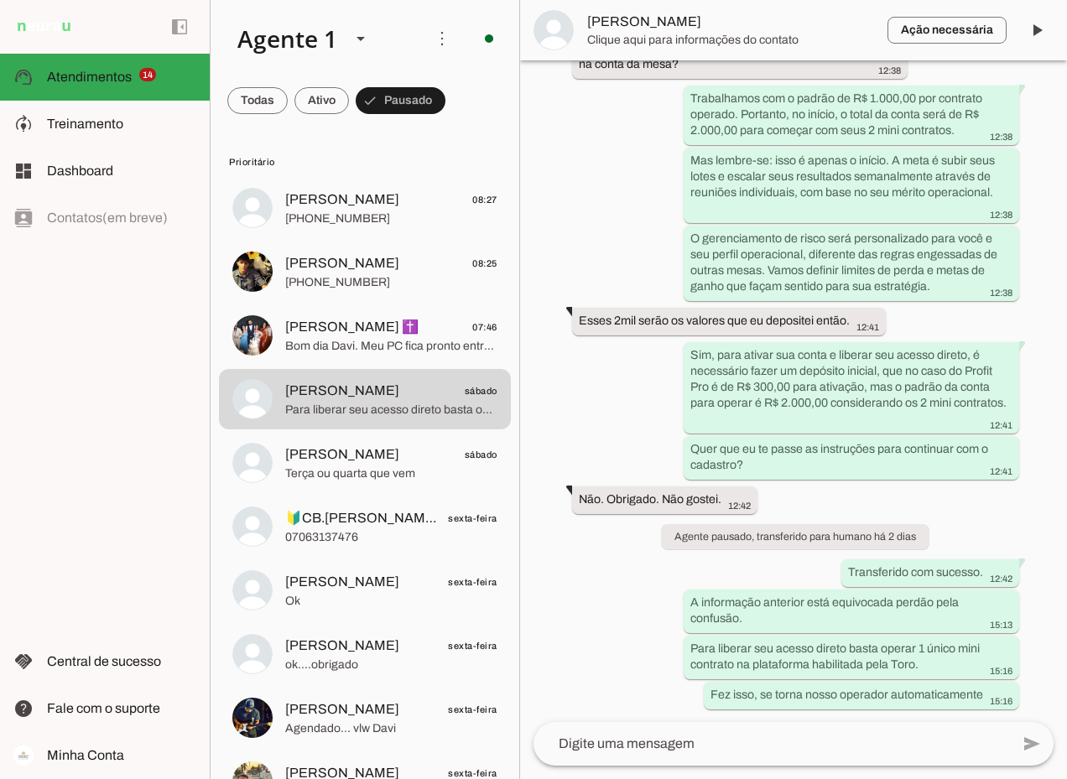
scroll to position [1626, 0]
click at [1036, 26] on span at bounding box center [1036, 30] width 40 height 40
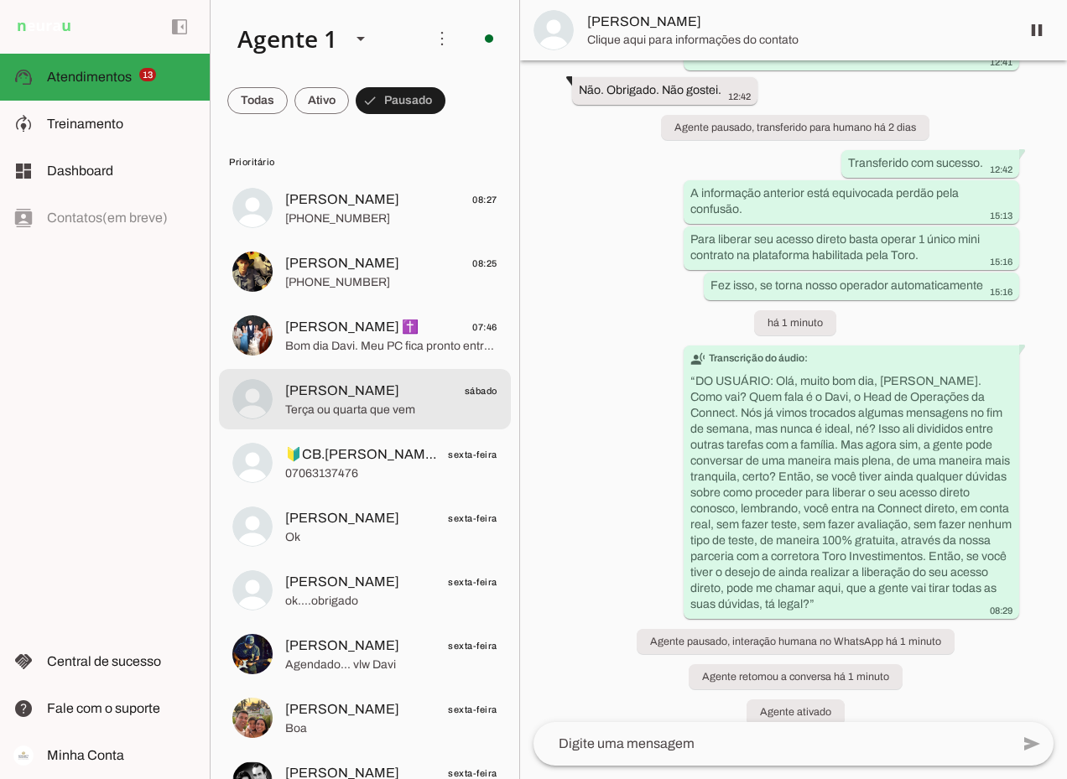
scroll to position [2054, 0]
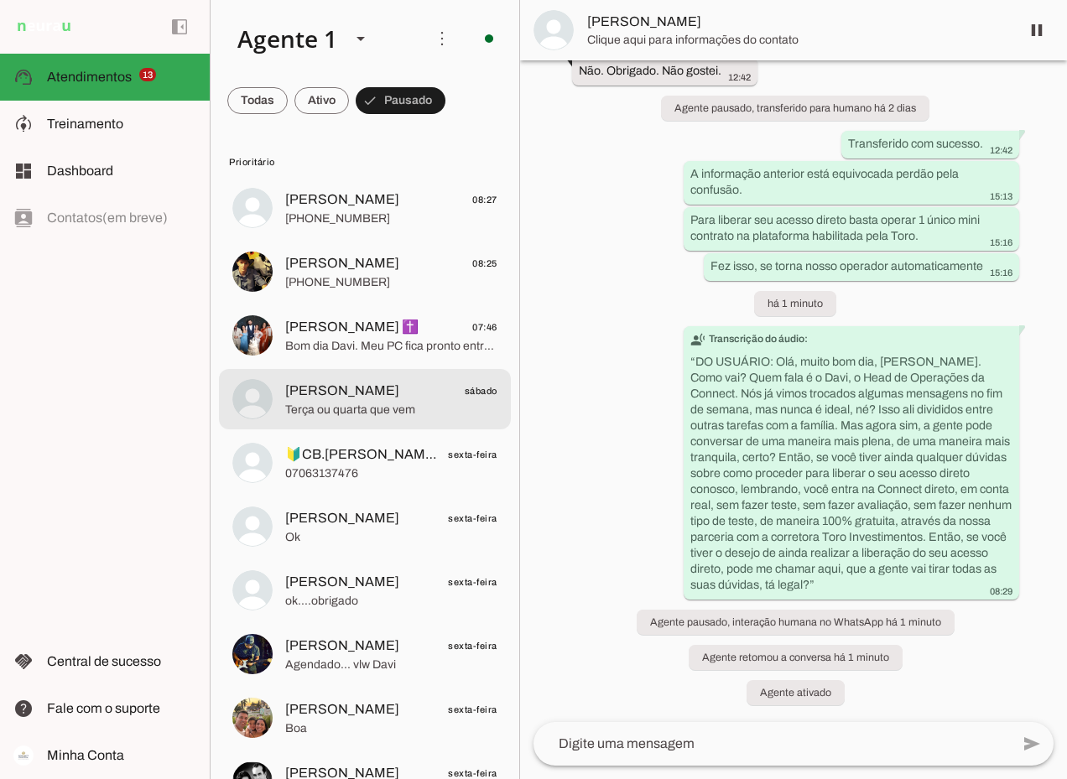
click at [323, 398] on span "[PERSON_NAME]" at bounding box center [342, 391] width 114 height 20
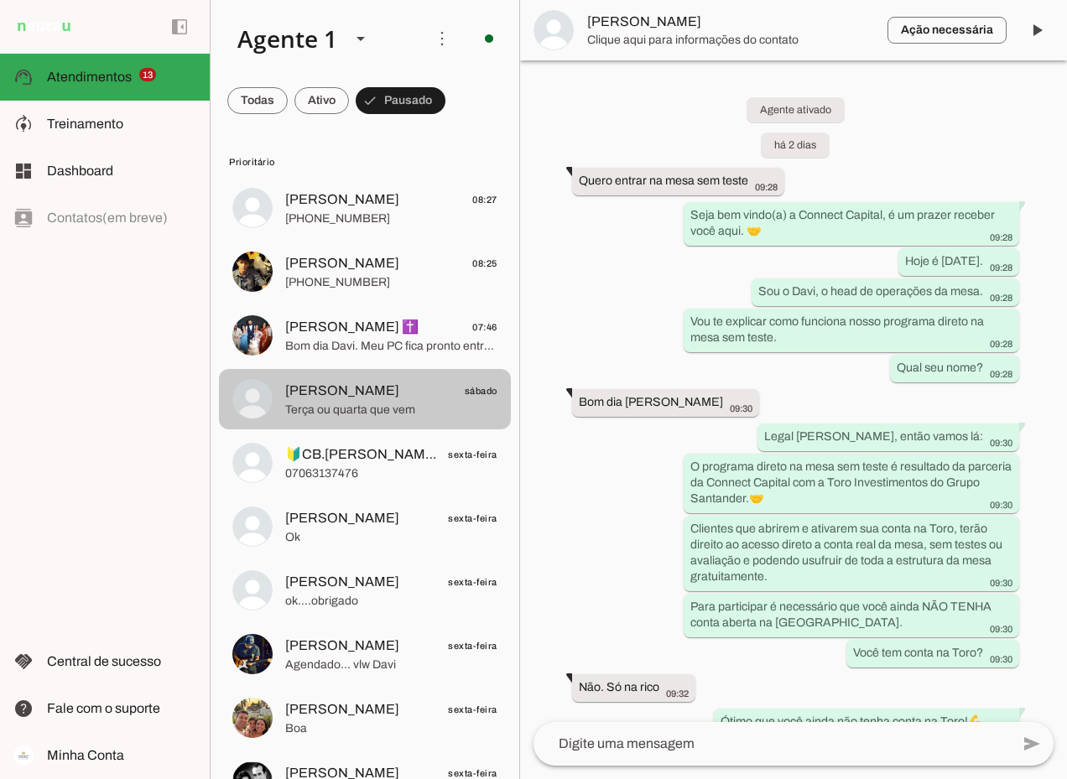
scroll to position [2007, 0]
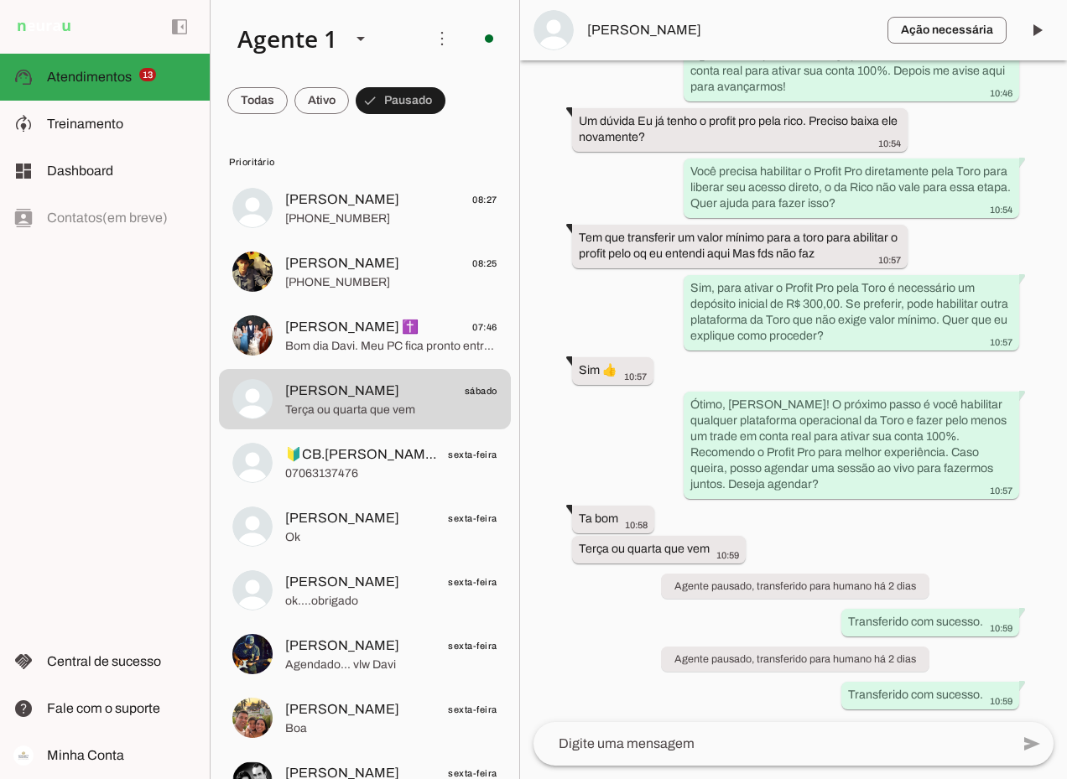
click at [600, 34] on span "[PERSON_NAME]" at bounding box center [730, 30] width 287 height 20
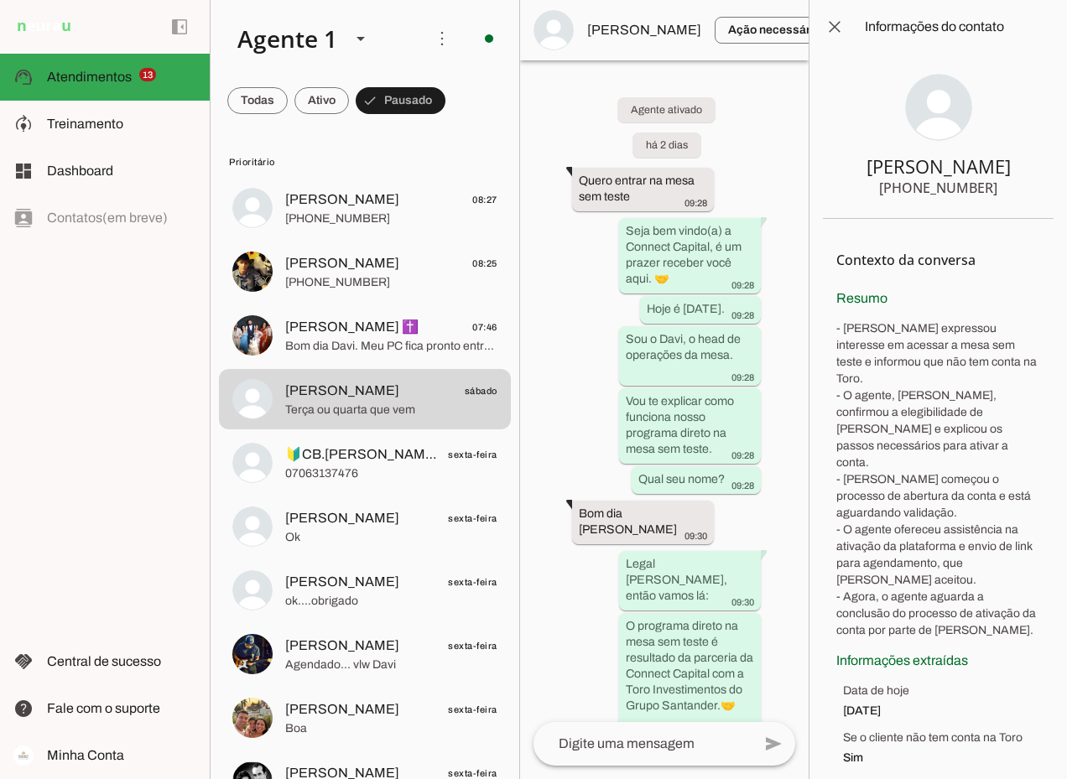
click at [844, 29] on span at bounding box center [864, 30] width 40 height 40
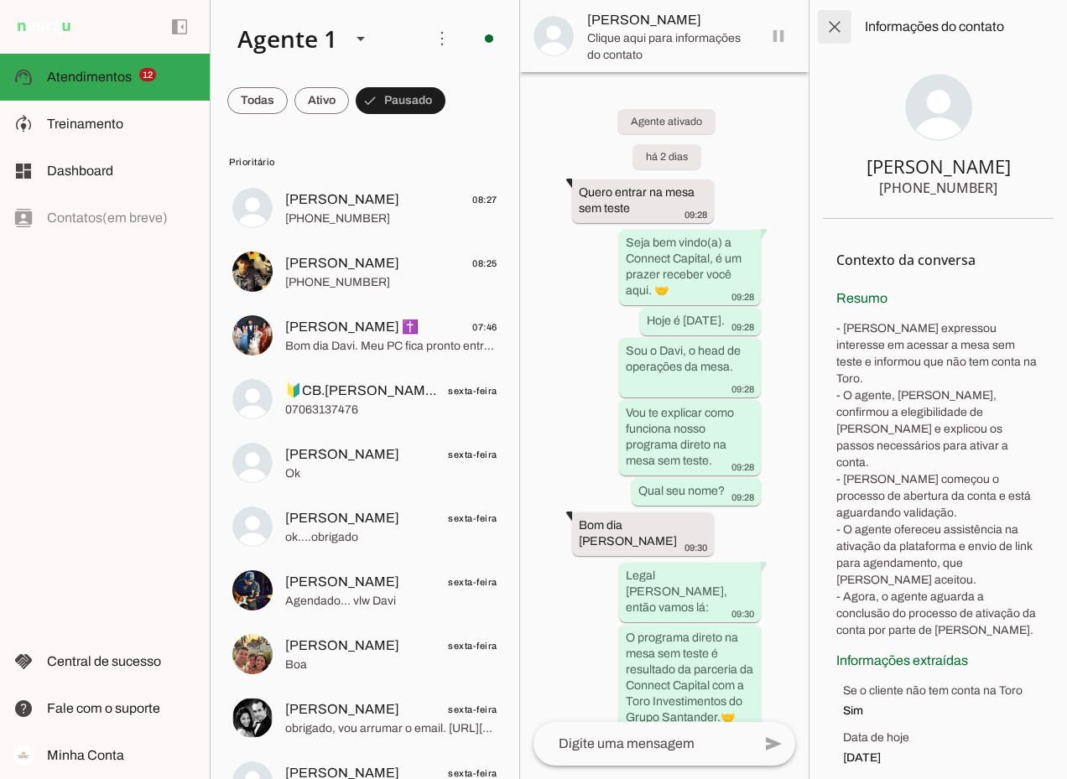
click at [833, 23] on span at bounding box center [834, 27] width 40 height 40
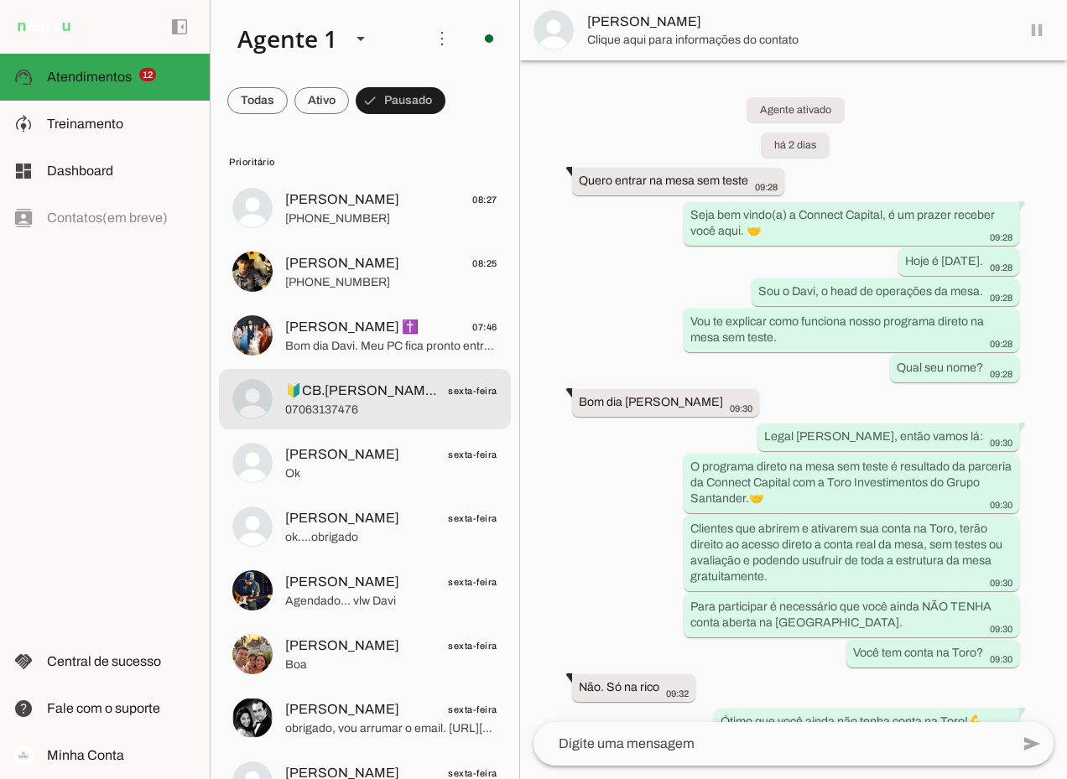
click at [388, 387] on span "🔰CB.[PERSON_NAME]🇧🇷" at bounding box center [361, 391] width 153 height 20
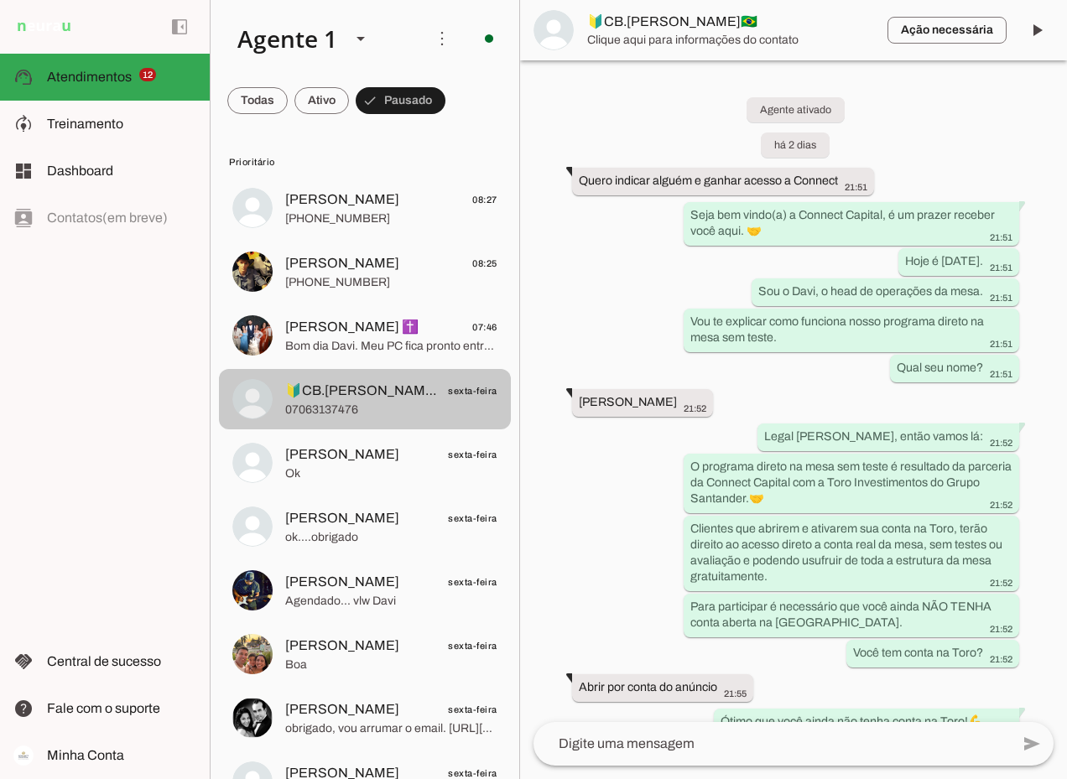
scroll to position [1038, 0]
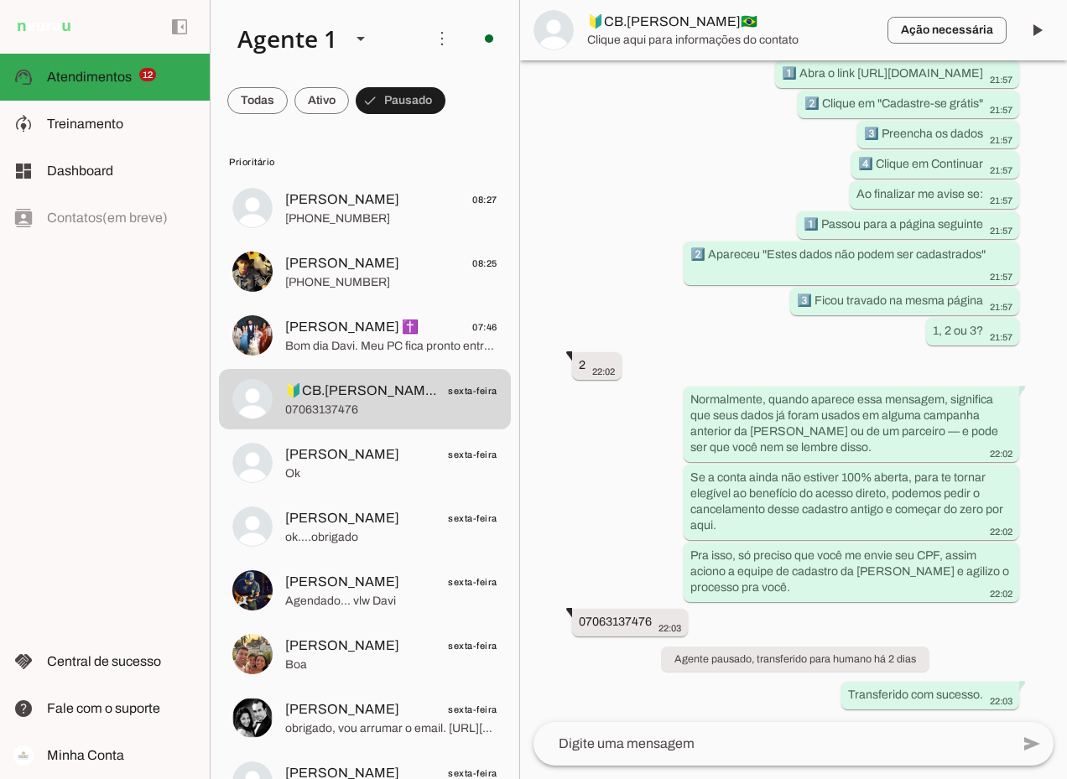
click at [686, 26] on span "🔰CB.[PERSON_NAME]🇧🇷" at bounding box center [730, 22] width 287 height 20
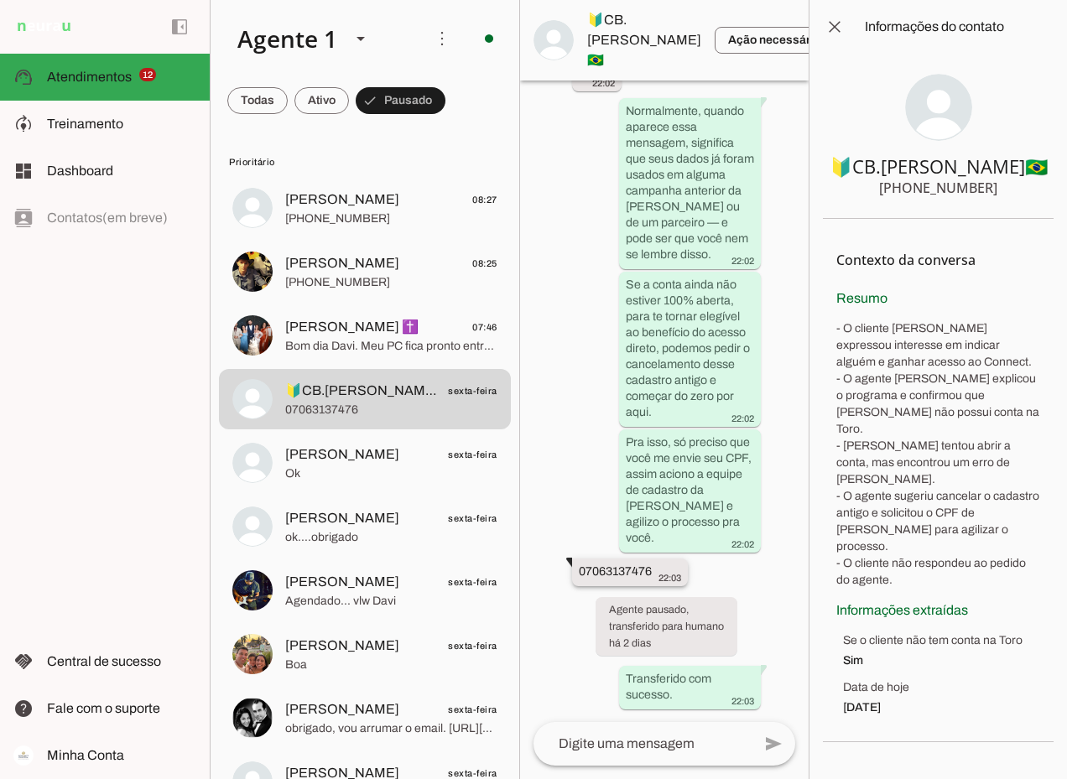
scroll to position [2215, 0]
drag, startPoint x: 578, startPoint y: 566, endPoint x: 652, endPoint y: 567, distance: 73.8
click at [0, 0] on slot "07063137476" at bounding box center [0, 0] width 0 height 0
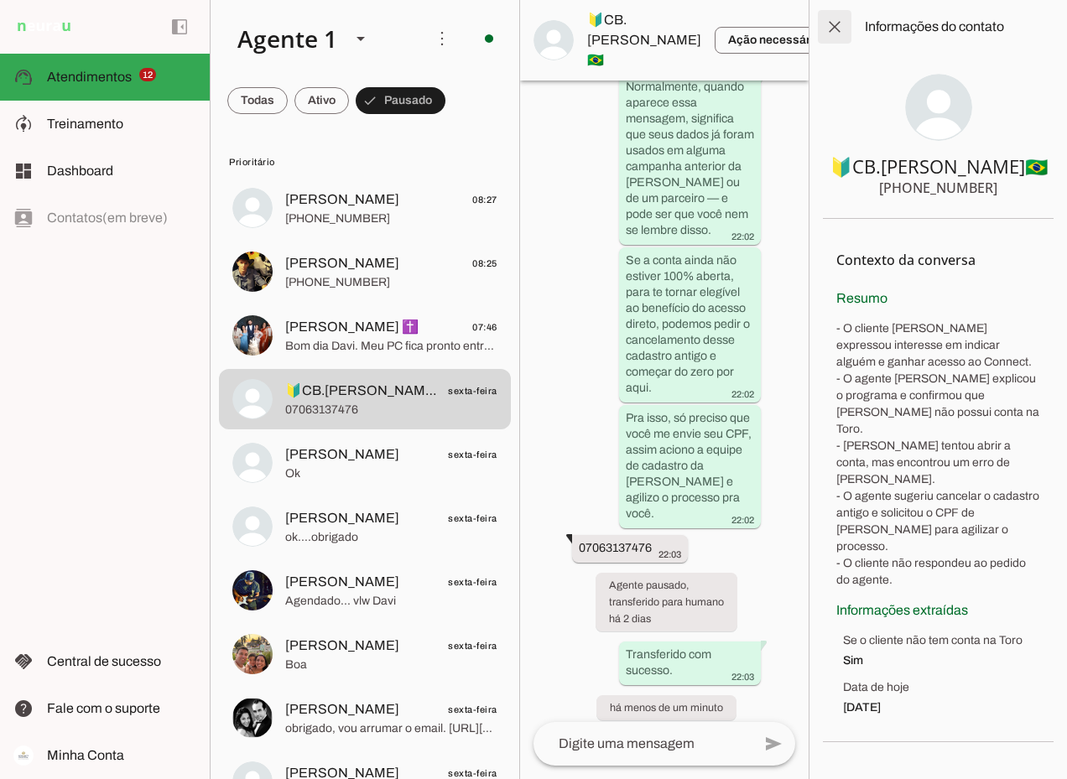
scroll to position [2385, 0]
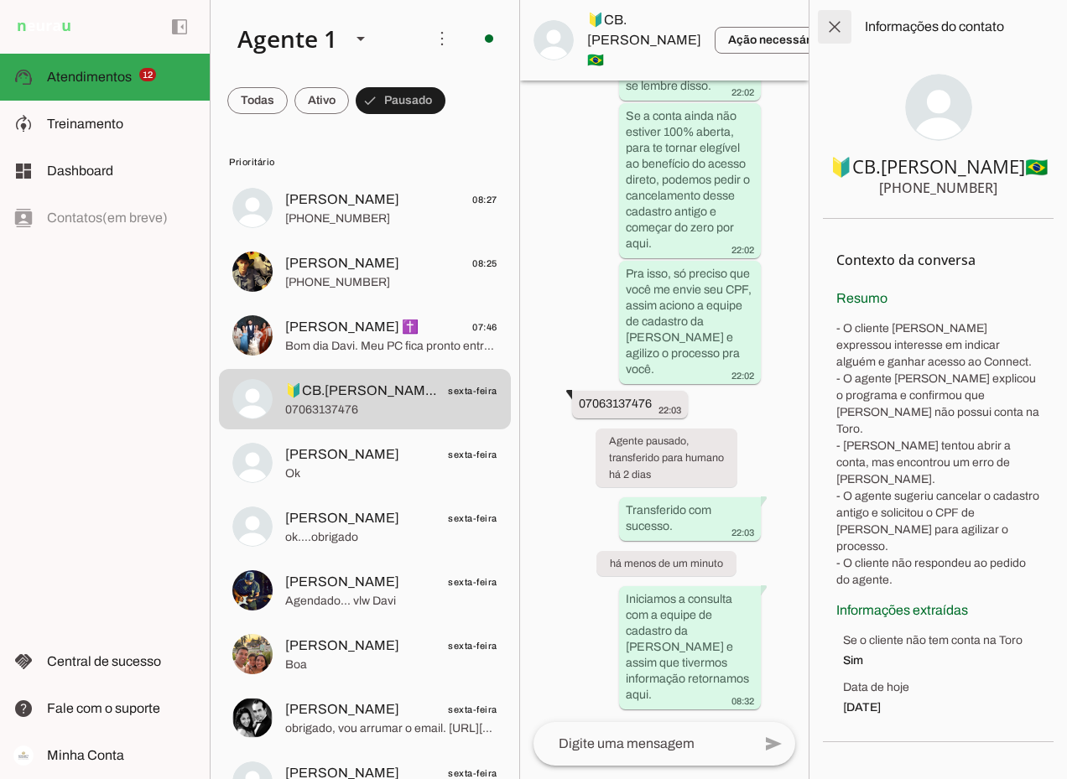
click at [837, 22] on span at bounding box center [834, 27] width 40 height 40
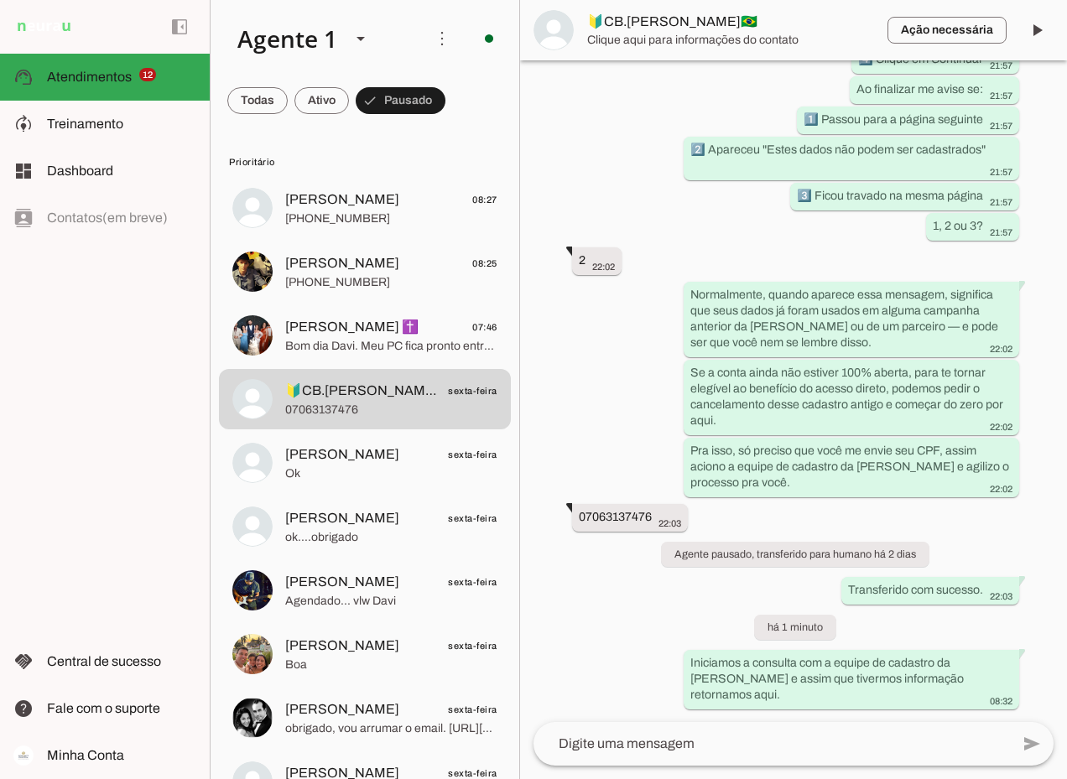
scroll to position [1127, 0]
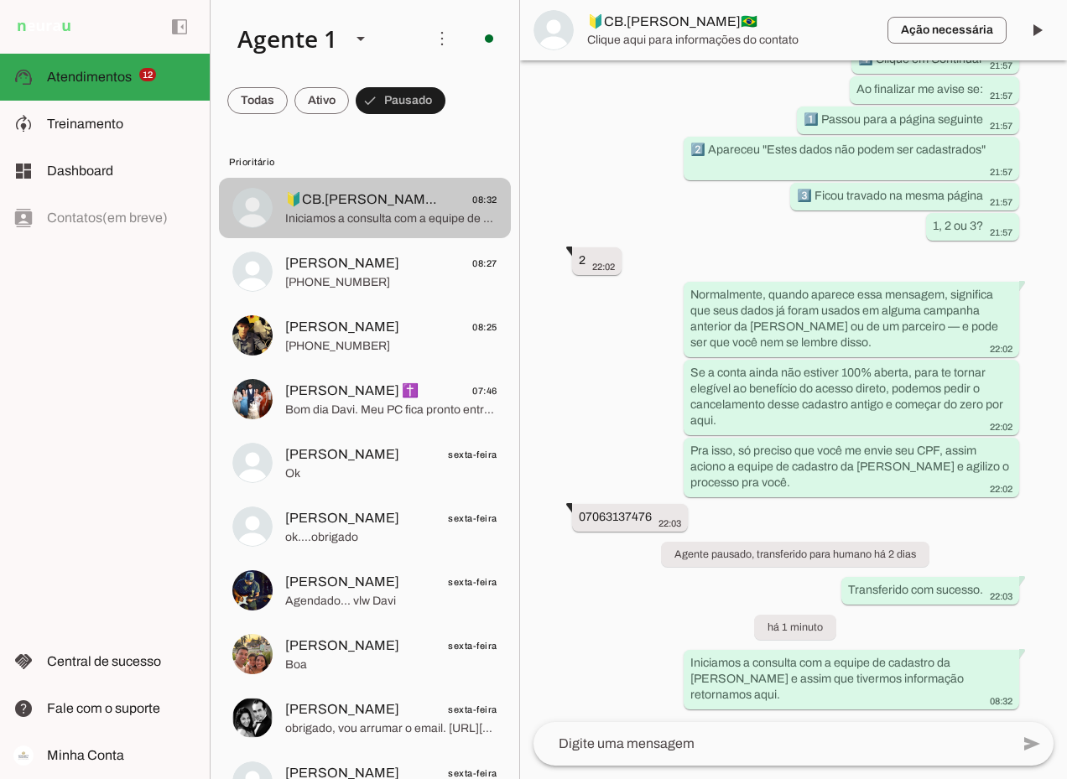
click at [404, 208] on span "🔰CB.[PERSON_NAME]🇧🇷" at bounding box center [361, 200] width 153 height 20
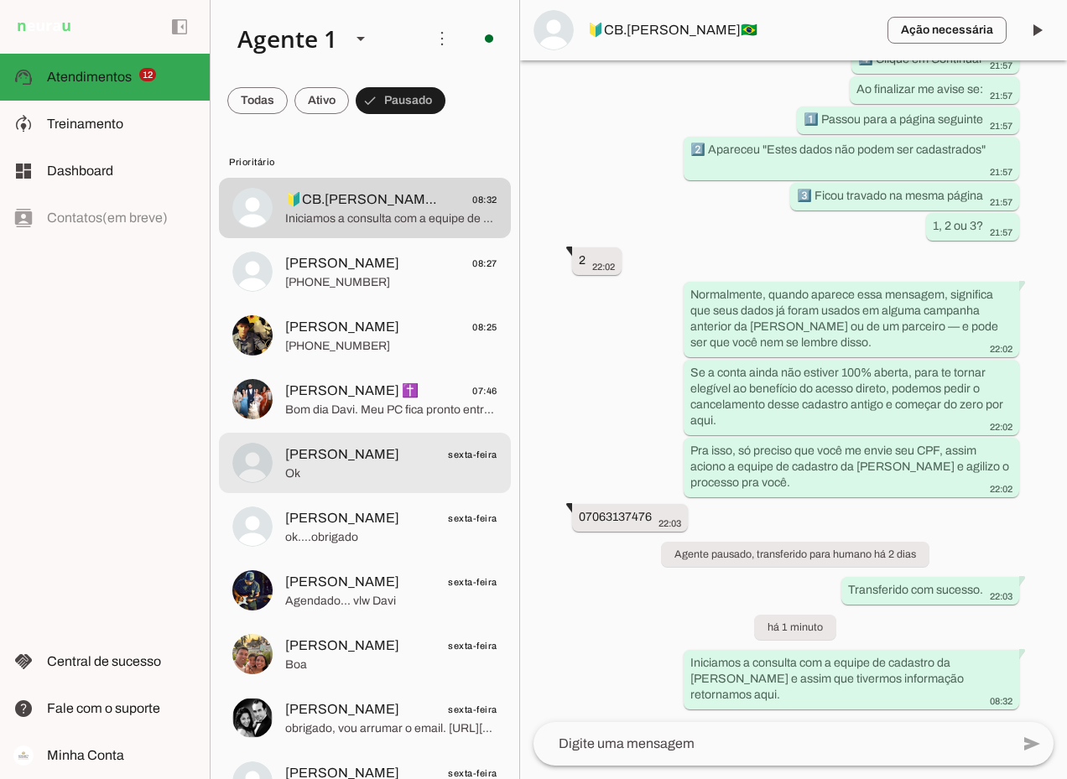
click at [395, 455] on span "[PERSON_NAME] sexta-feira" at bounding box center [391, 454] width 212 height 21
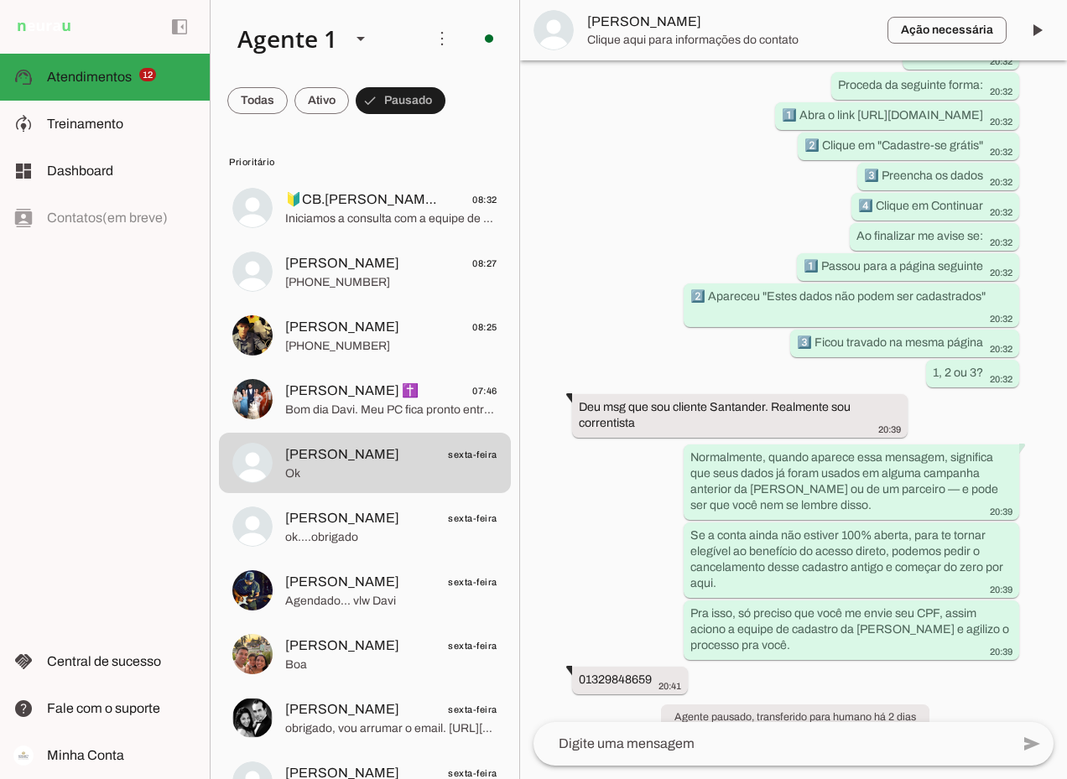
scroll to position [1638, 0]
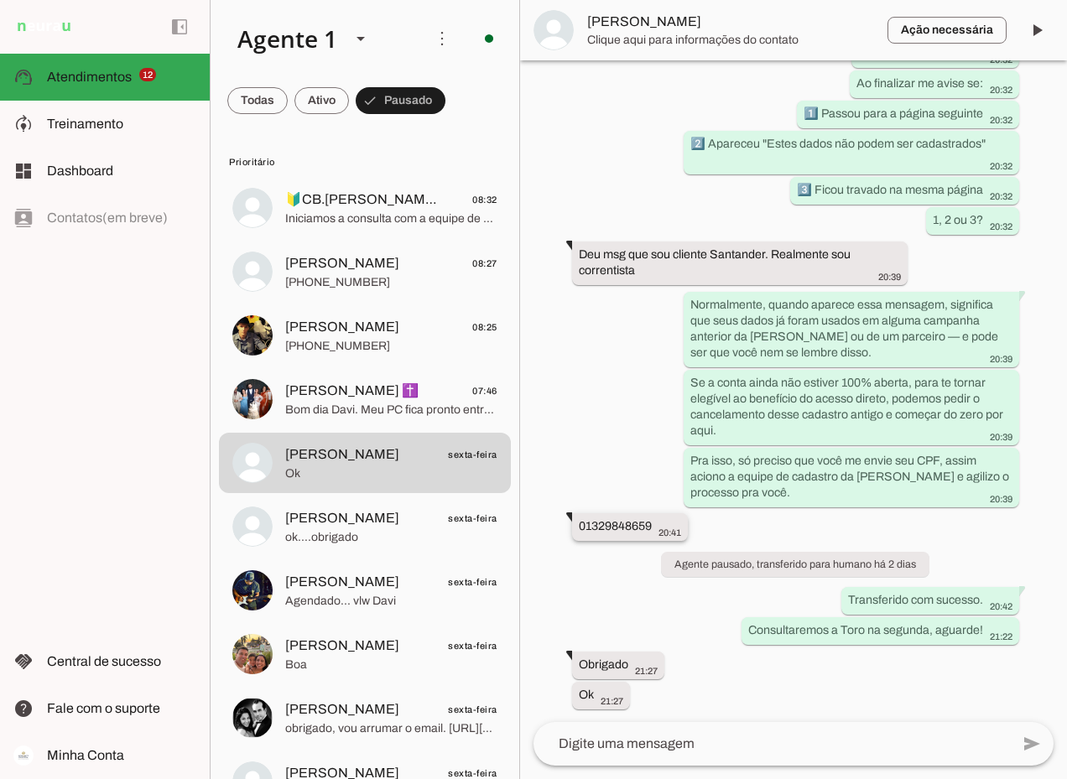
drag, startPoint x: 579, startPoint y: 526, endPoint x: 651, endPoint y: 529, distance: 72.2
click at [0, 0] on slot "01329848659" at bounding box center [0, 0] width 0 height 0
click at [614, 23] on span "[PERSON_NAME]" at bounding box center [730, 22] width 287 height 20
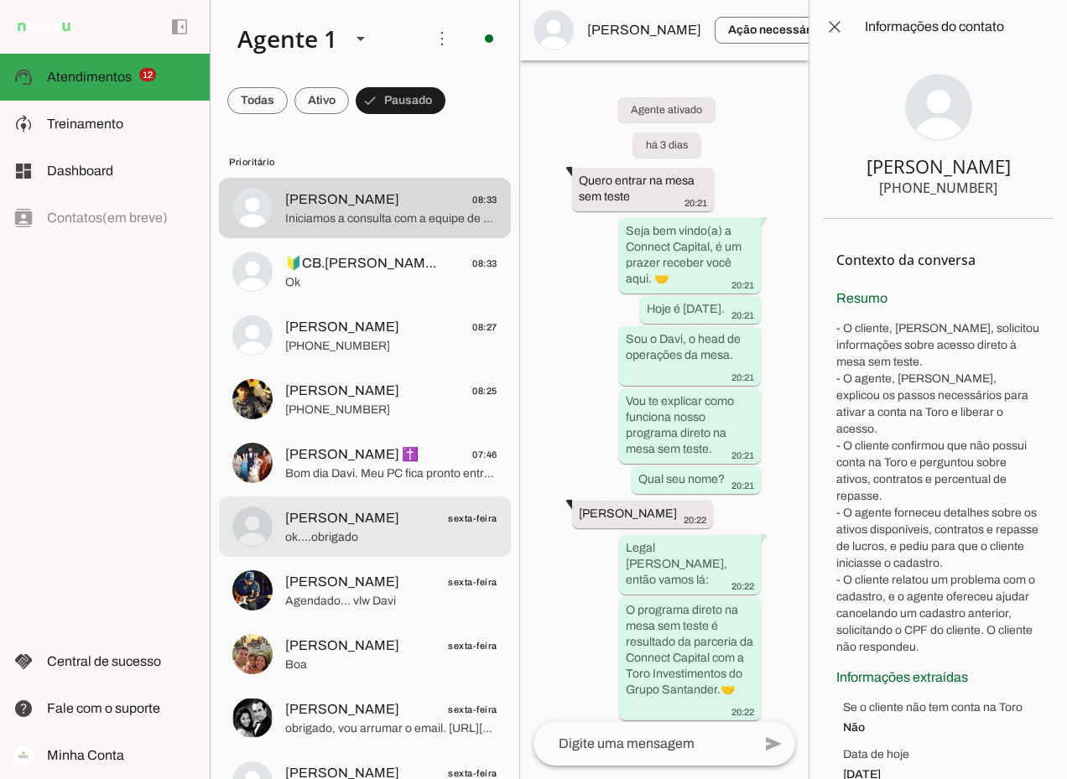
click at [355, 529] on span "ok....obrigado" at bounding box center [391, 537] width 212 height 17
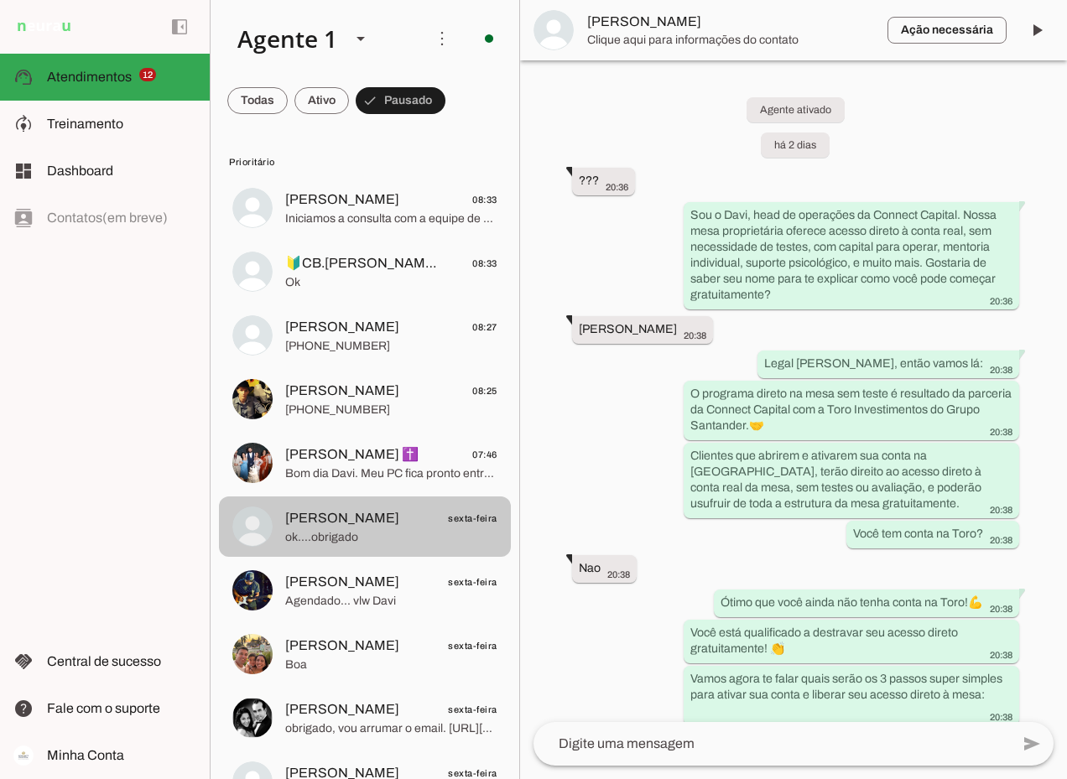
scroll to position [1259, 0]
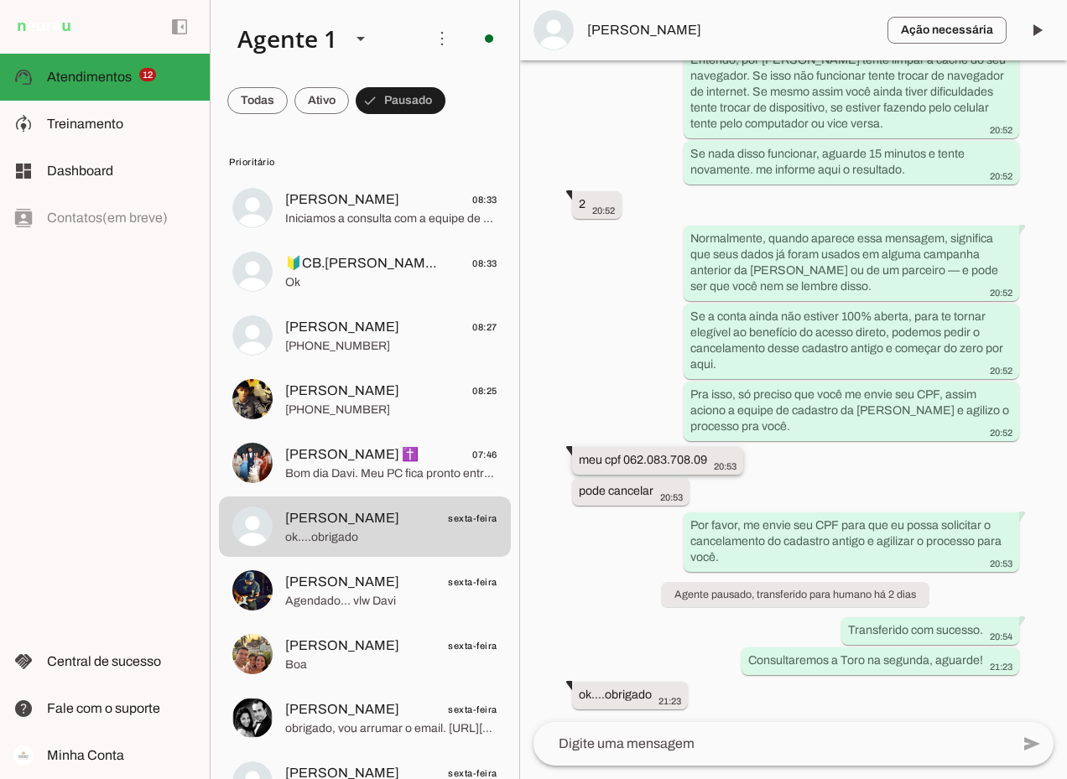
drag, startPoint x: 625, startPoint y: 458, endPoint x: 709, endPoint y: 454, distance: 84.8
click at [709, 454] on div "meu cpf 062.083.708.09 20:53" at bounding box center [658, 462] width 158 height 21
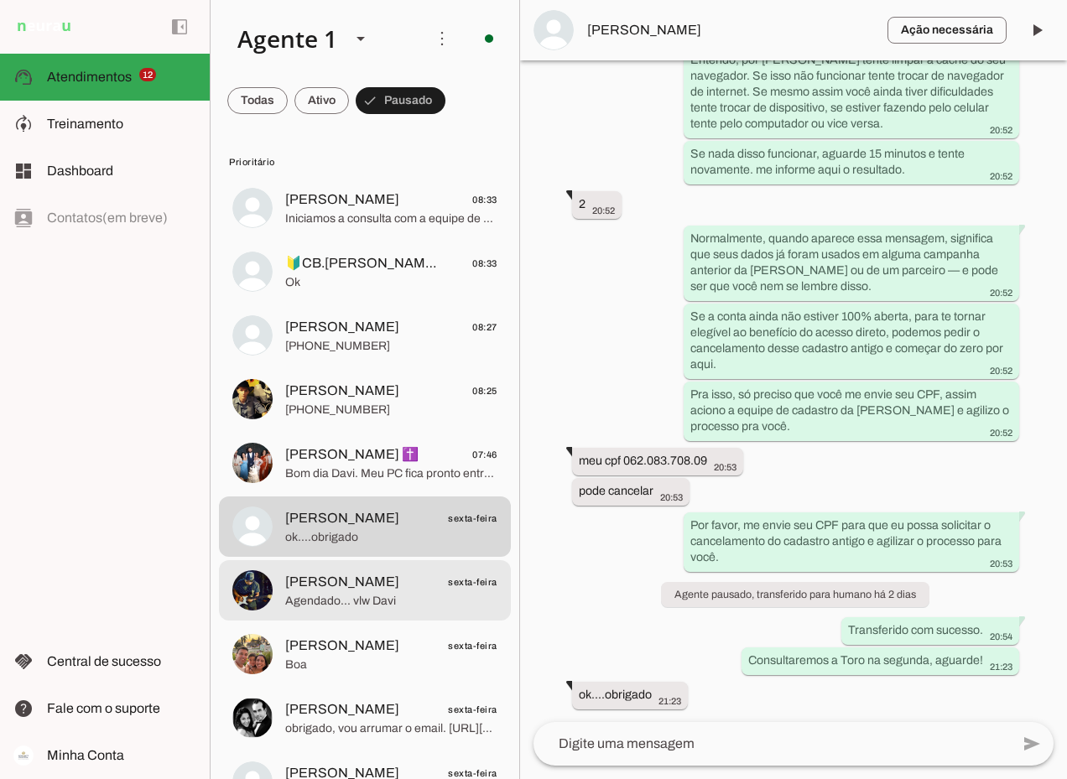
click at [307, 589] on span "[PERSON_NAME]" at bounding box center [342, 582] width 114 height 20
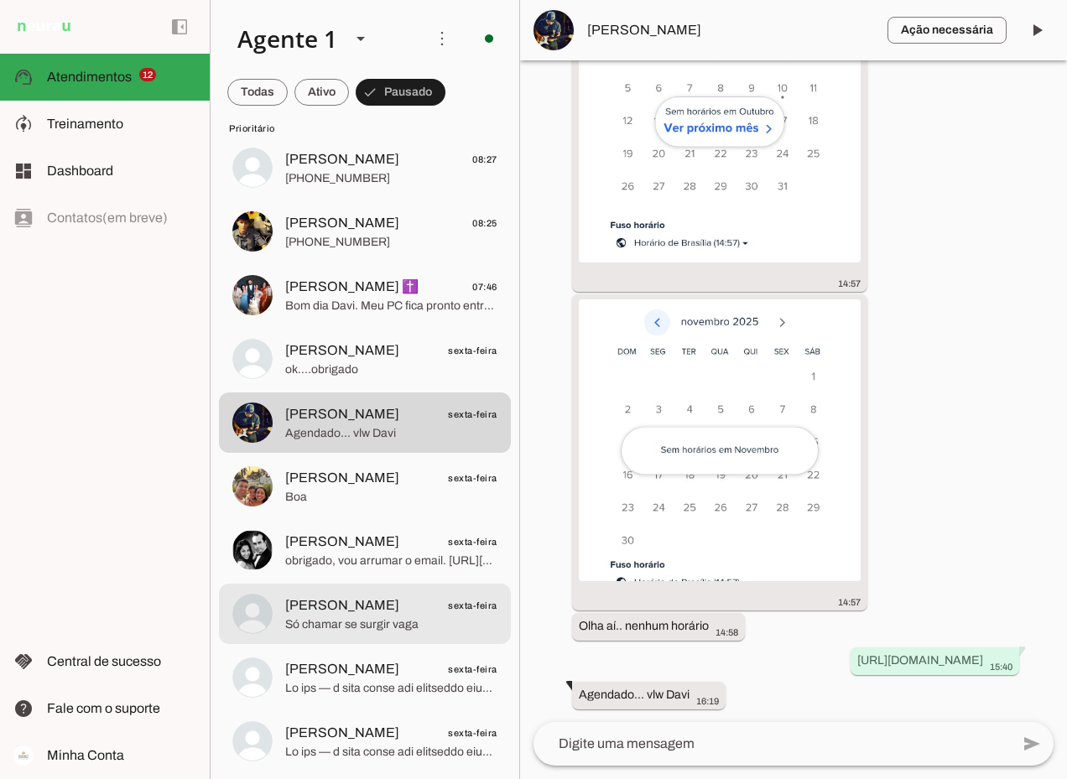
scroll to position [252, 0]
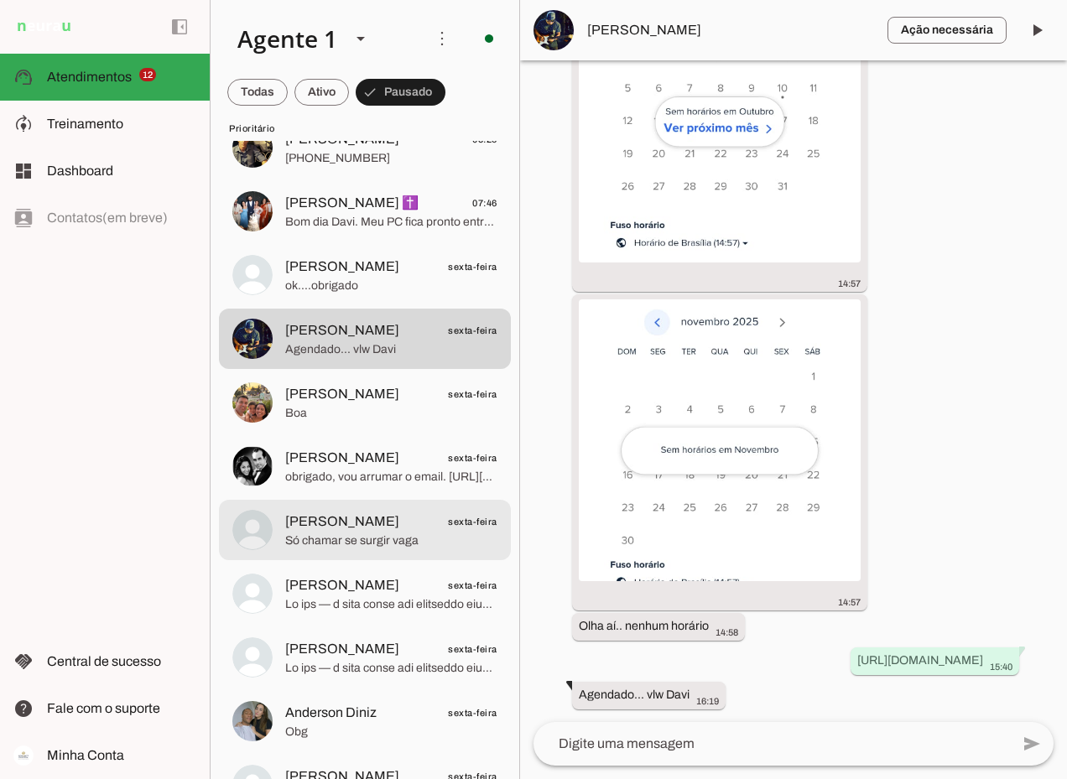
click at [366, 522] on span "[PERSON_NAME] sexta-feira" at bounding box center [391, 521] width 212 height 21
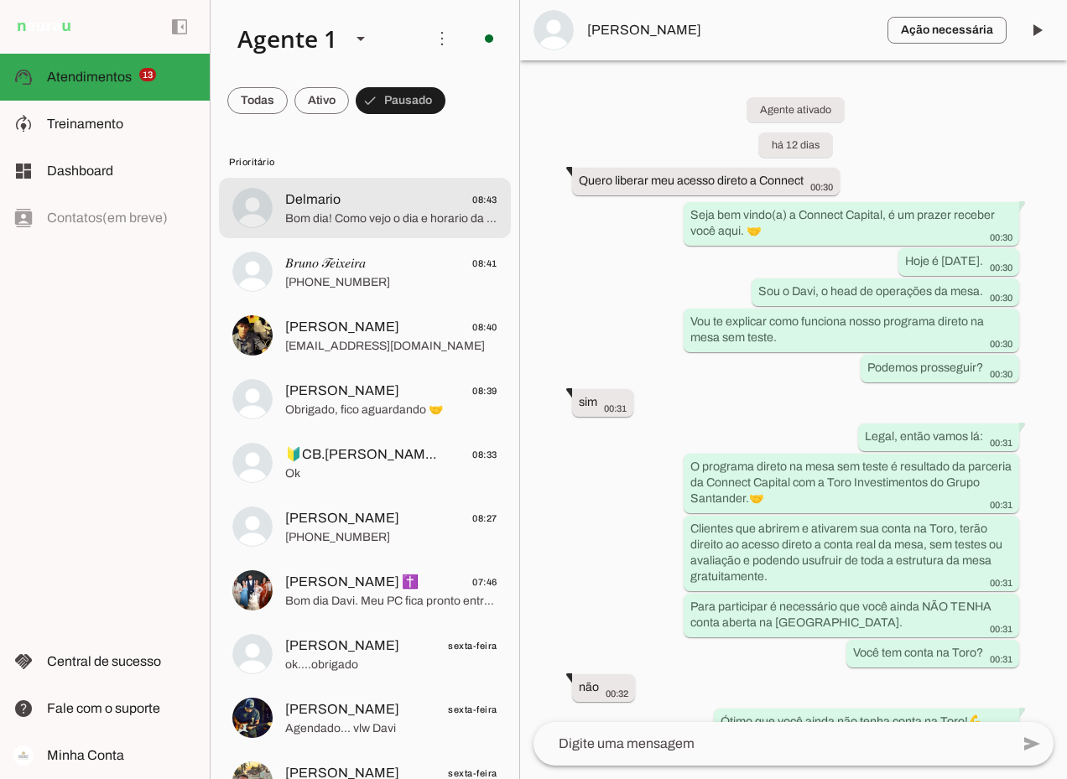
click at [348, 200] on span "Delmario 08:43" at bounding box center [391, 200] width 212 height 21
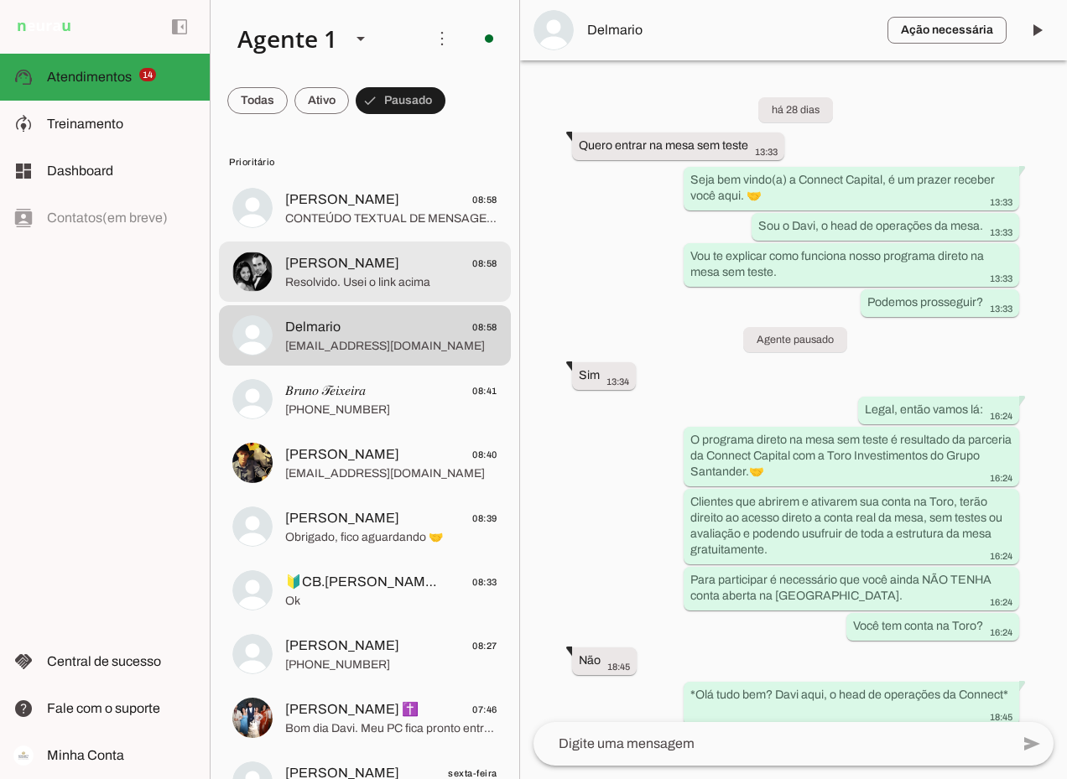
click at [362, 274] on span "Resolvido. Usei o link acima" at bounding box center [391, 282] width 212 height 17
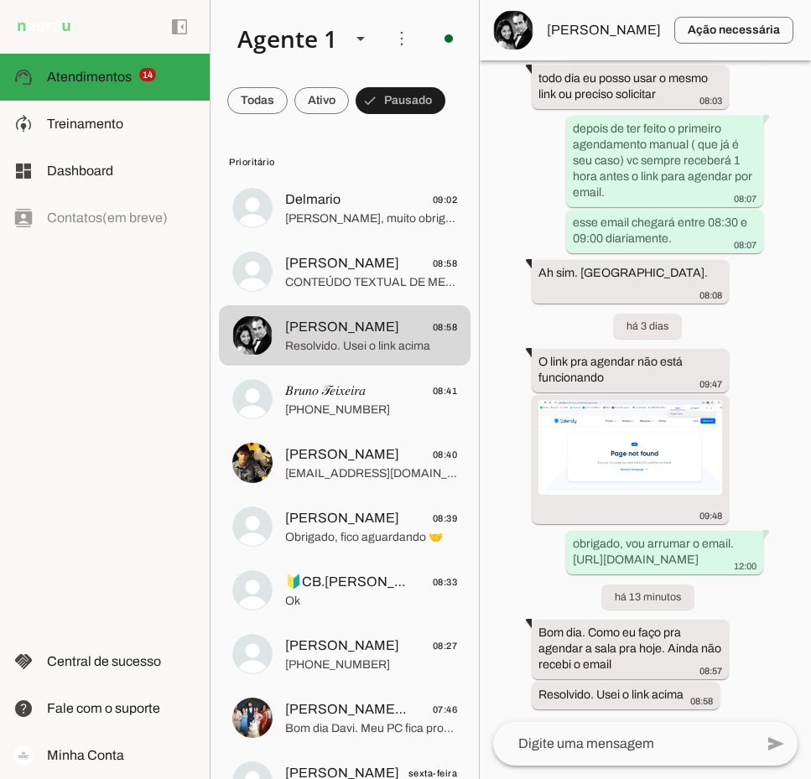
scroll to position [8730, 0]
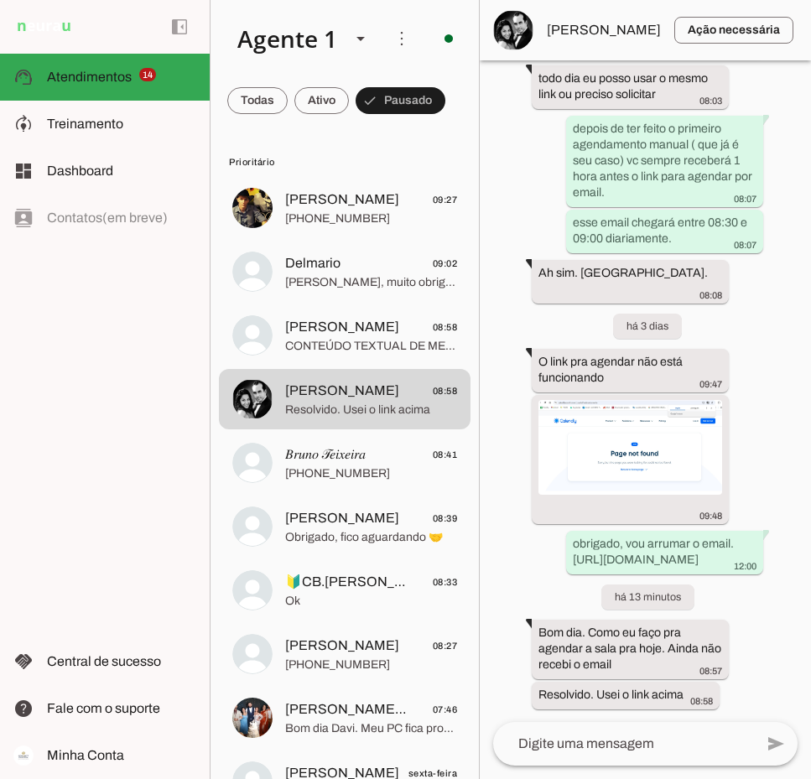
click at [356, 149] on md-item "Prioritário" at bounding box center [345, 161] width 252 height 27
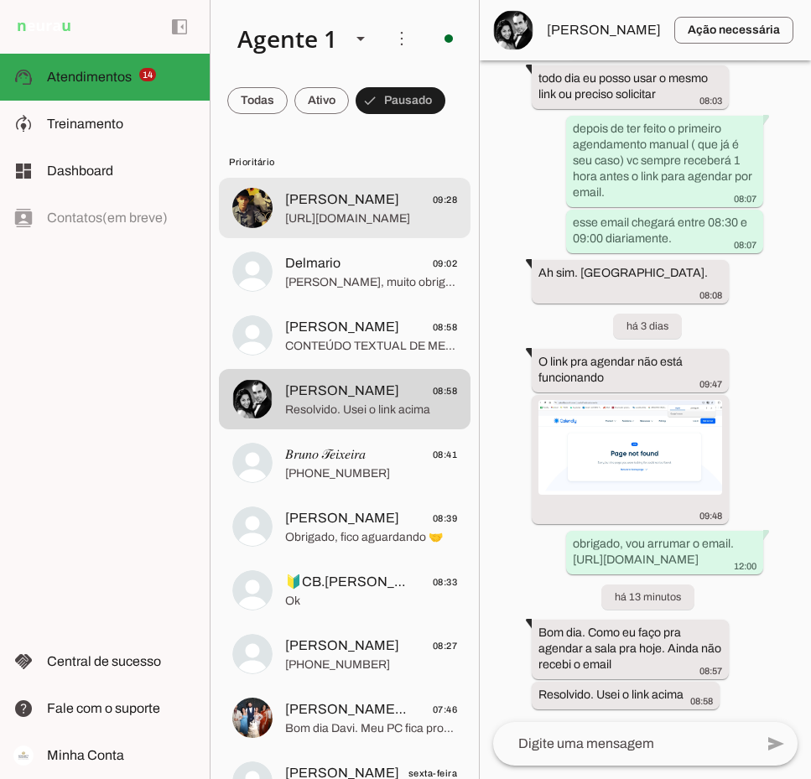
click at [350, 213] on span "[URL][DOMAIN_NAME]" at bounding box center [371, 218] width 172 height 17
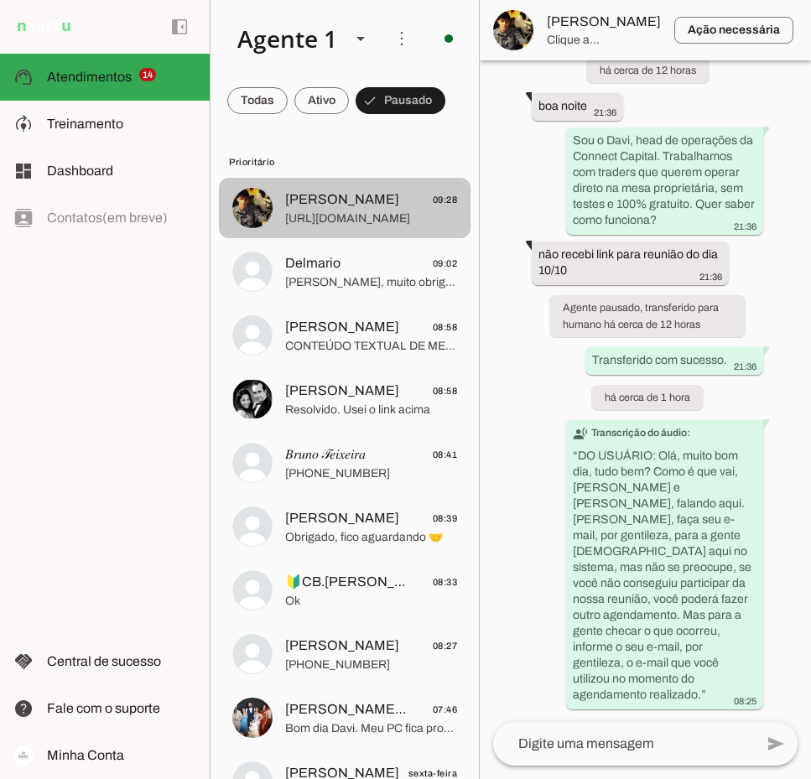
scroll to position [1635, 0]
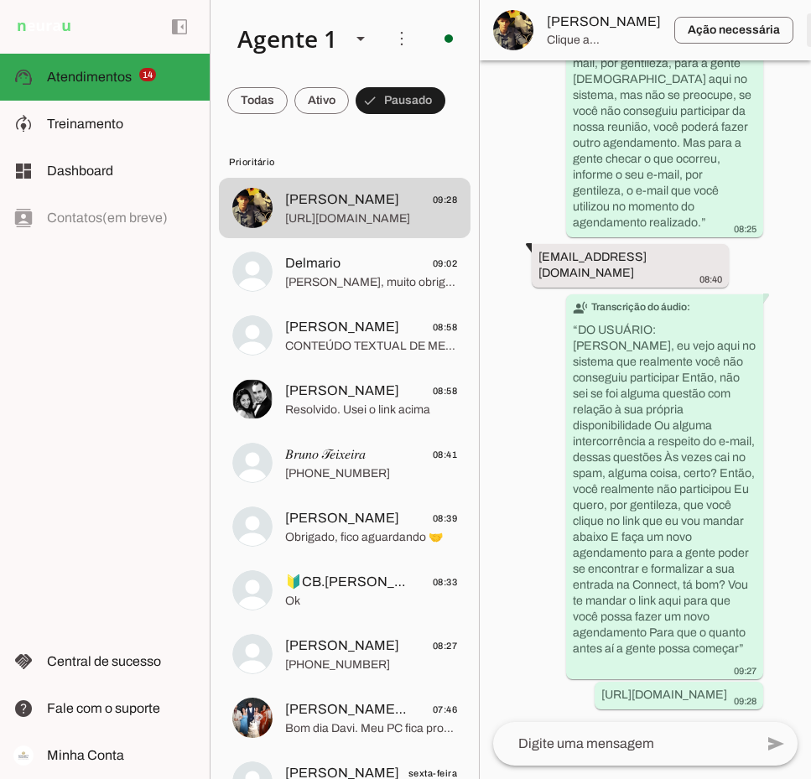
click at [803, 30] on span at bounding box center [823, 30] width 40 height 40
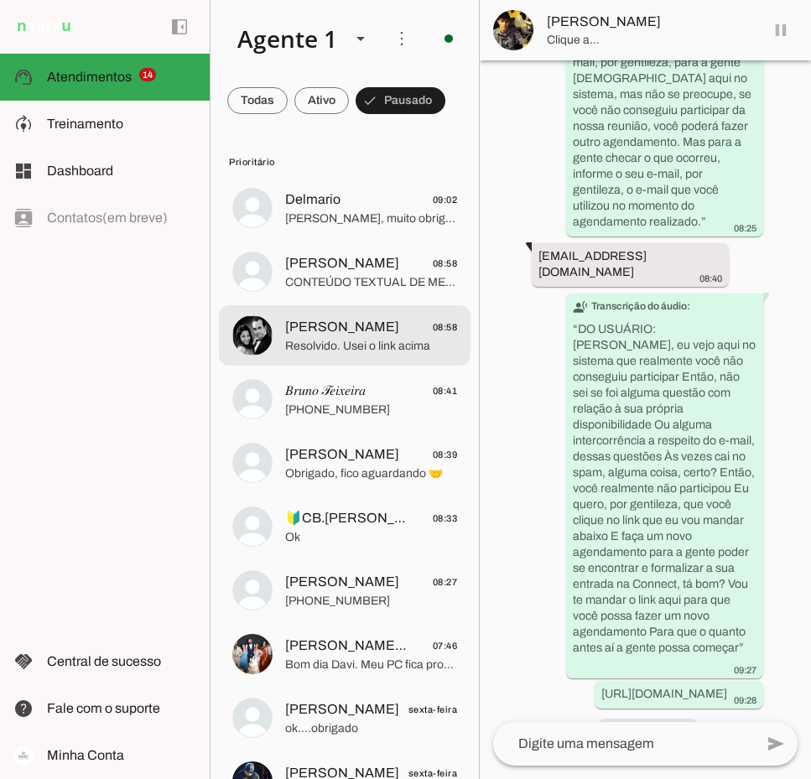
scroll to position [1658, 0]
